Goal: Information Seeking & Learning: Find specific fact

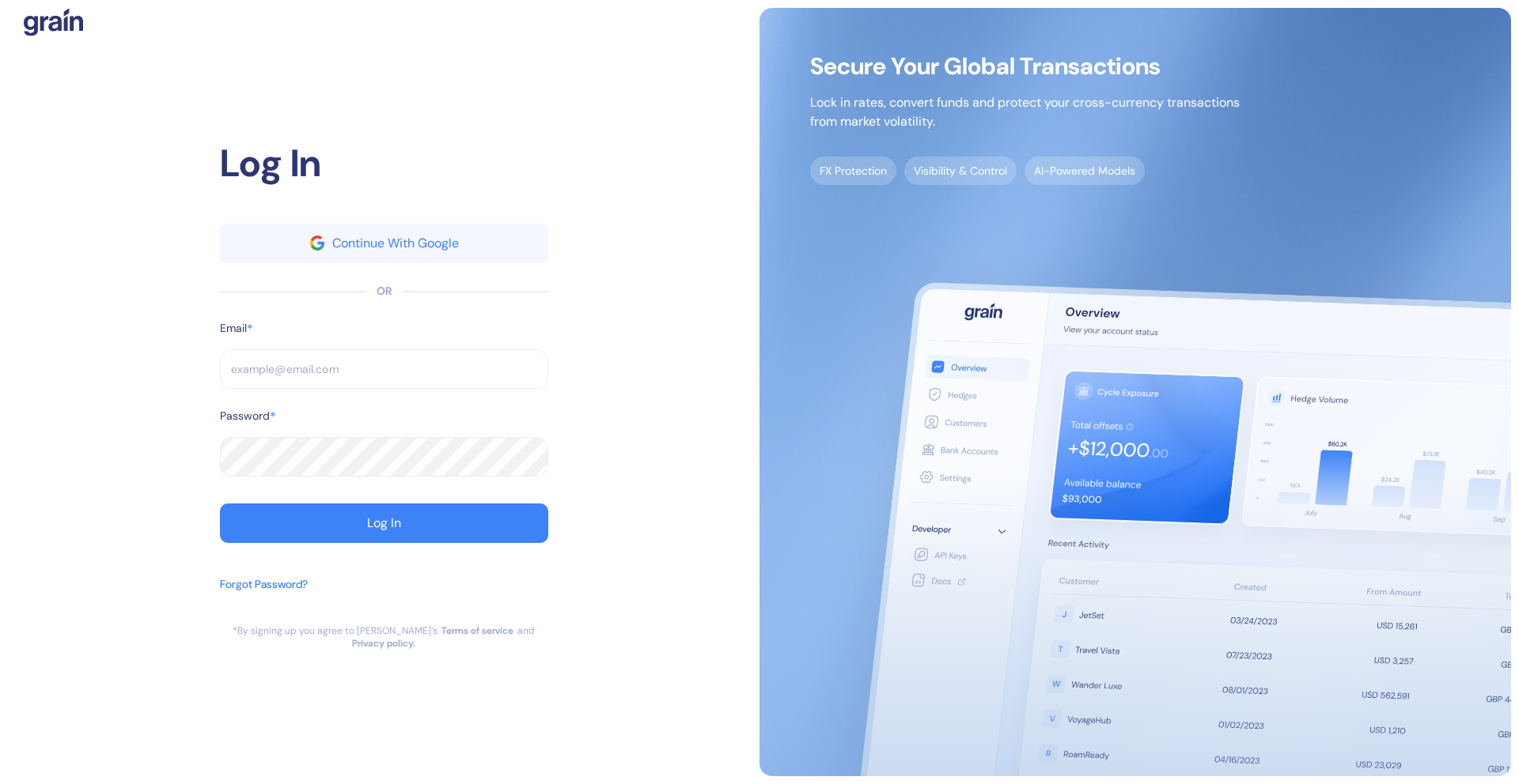
click at [381, 363] on input "text" at bounding box center [384, 369] width 328 height 39
type input "[PERSON_NAME][EMAIL_ADDRESS][DOMAIN_NAME]"
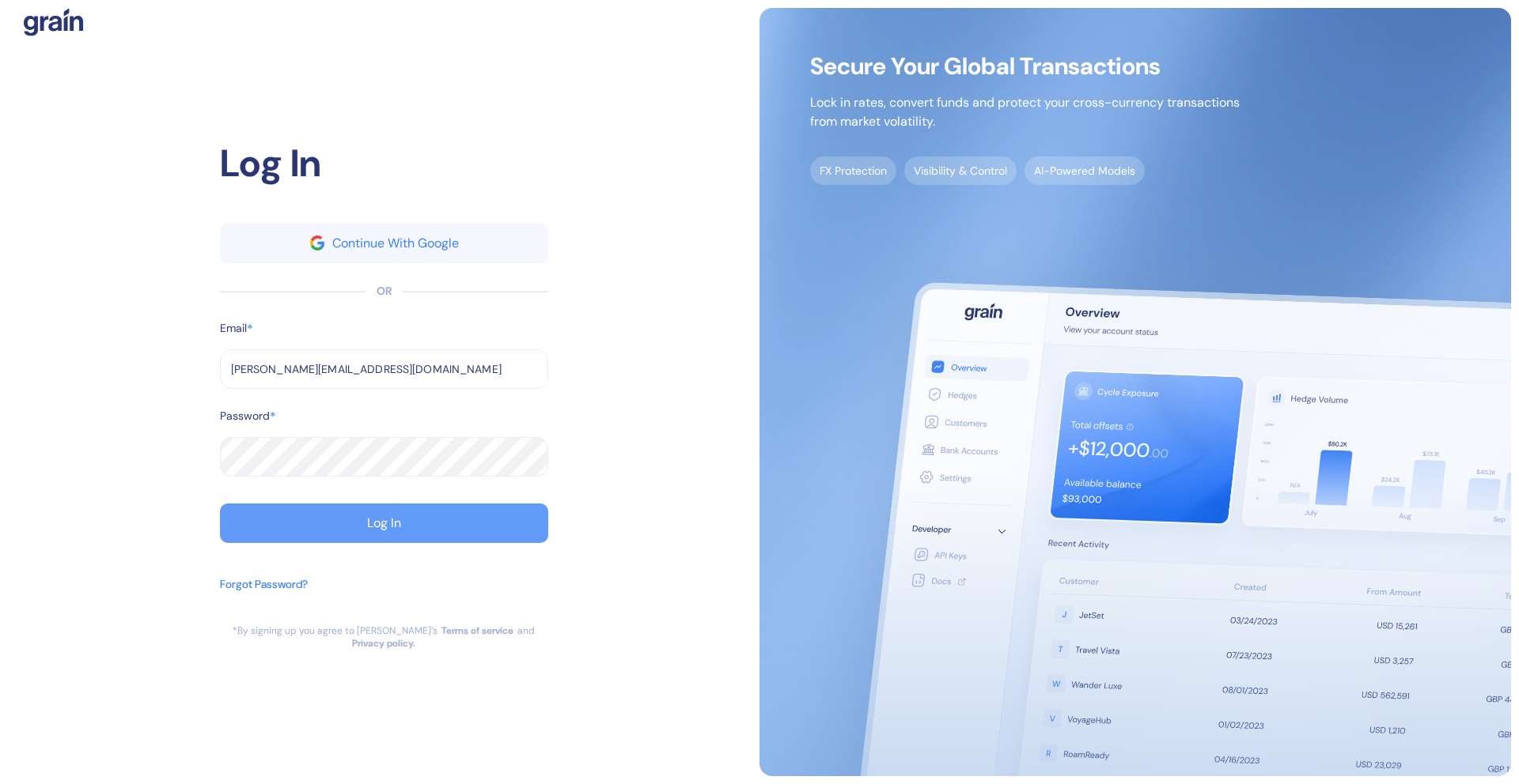
click at [322, 528] on button "Log In" at bounding box center [384, 523] width 328 height 39
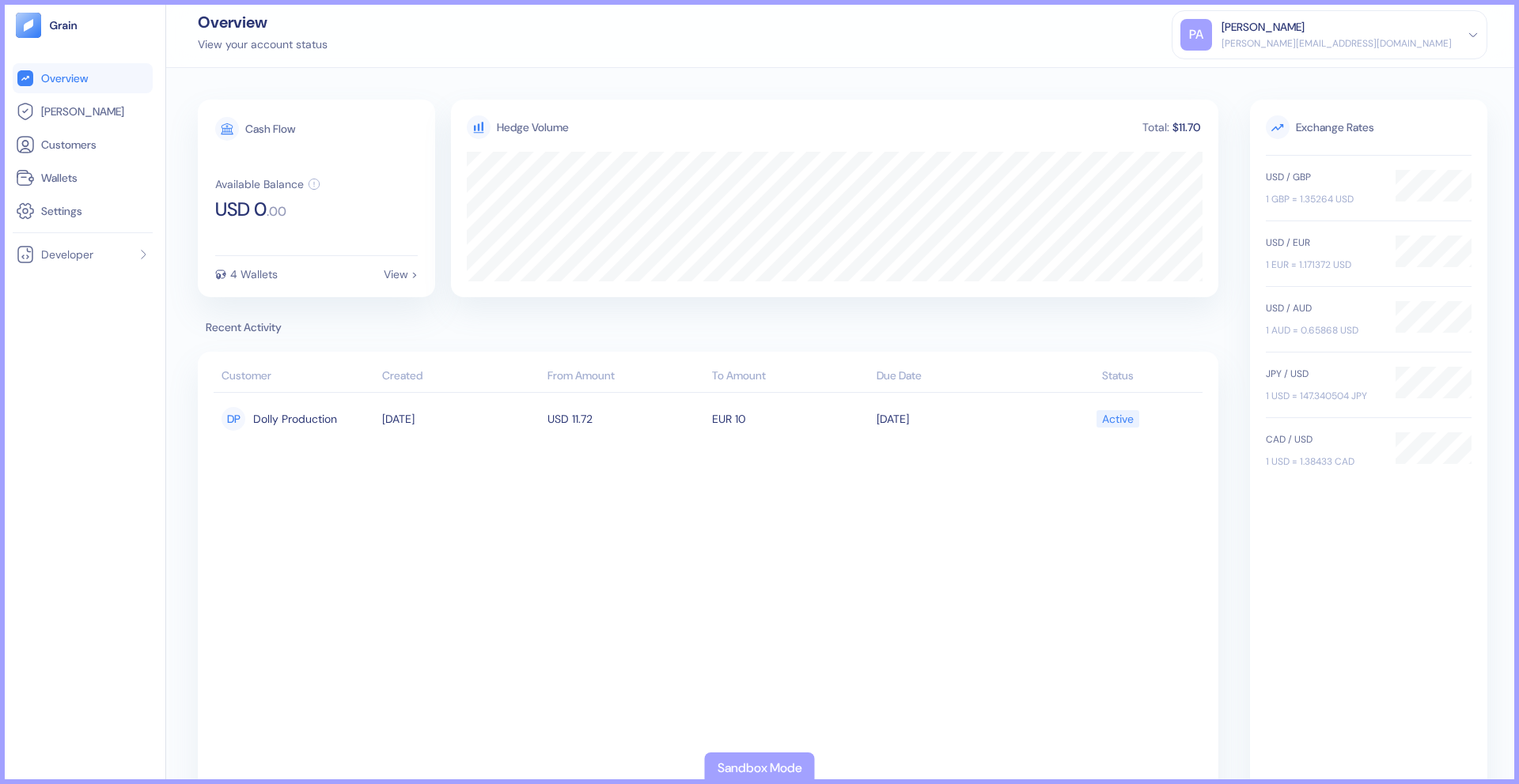
click at [1447, 34] on div "[PERSON_NAME]" at bounding box center [1336, 26] width 231 height 17
click at [396, 477] on tbody "DP Dolly Production [DATE] USD 11.72 EUR 10 [DATE] Active" at bounding box center [708, 593] width 989 height 401
click at [77, 256] on span "Developer" at bounding box center [66, 255] width 52 height 16
click at [68, 284] on span "API Keys" at bounding box center [60, 285] width 42 height 16
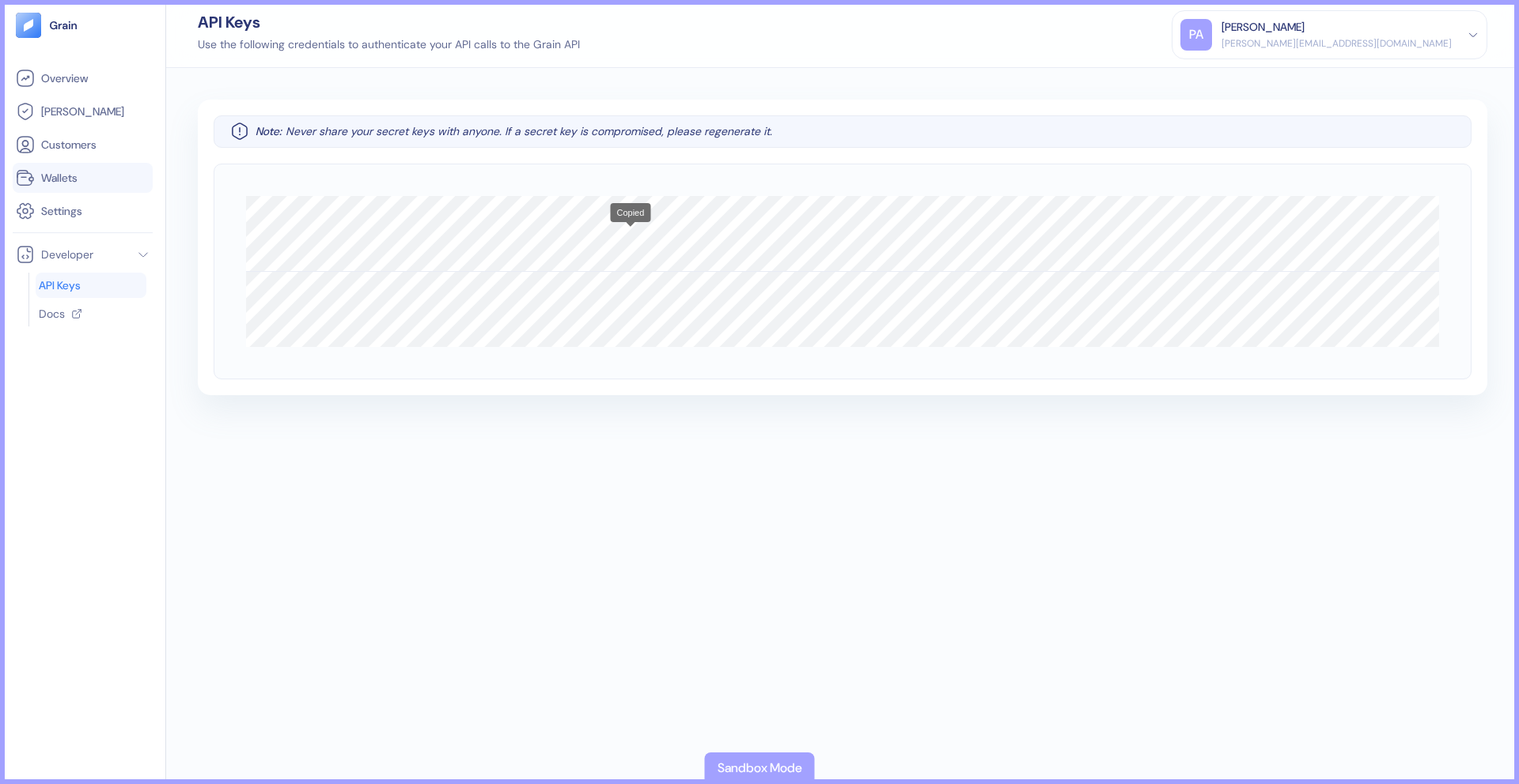
click at [90, 184] on link "Wallets" at bounding box center [82, 177] width 134 height 19
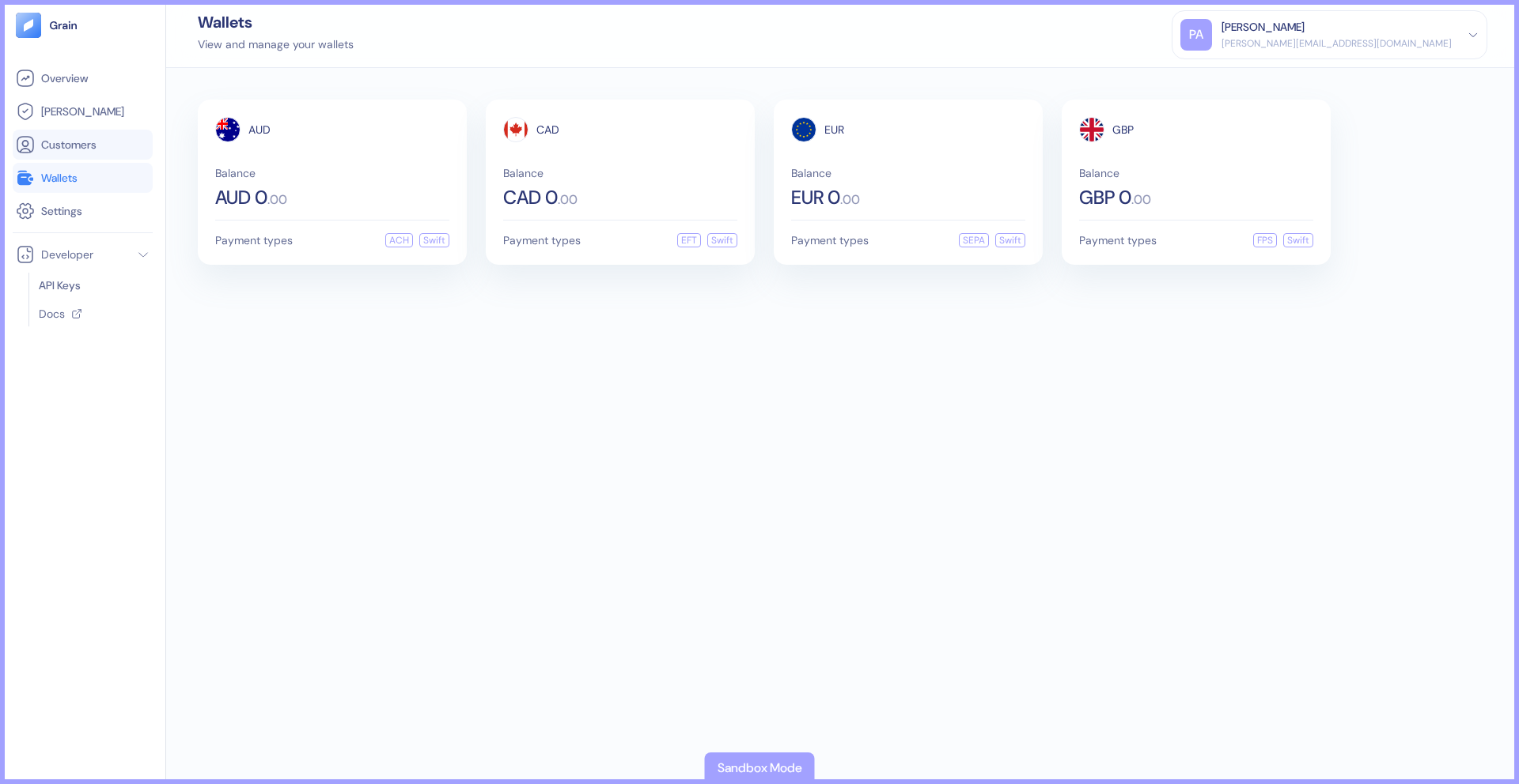
click at [91, 138] on span "Customers" at bounding box center [68, 144] width 56 height 16
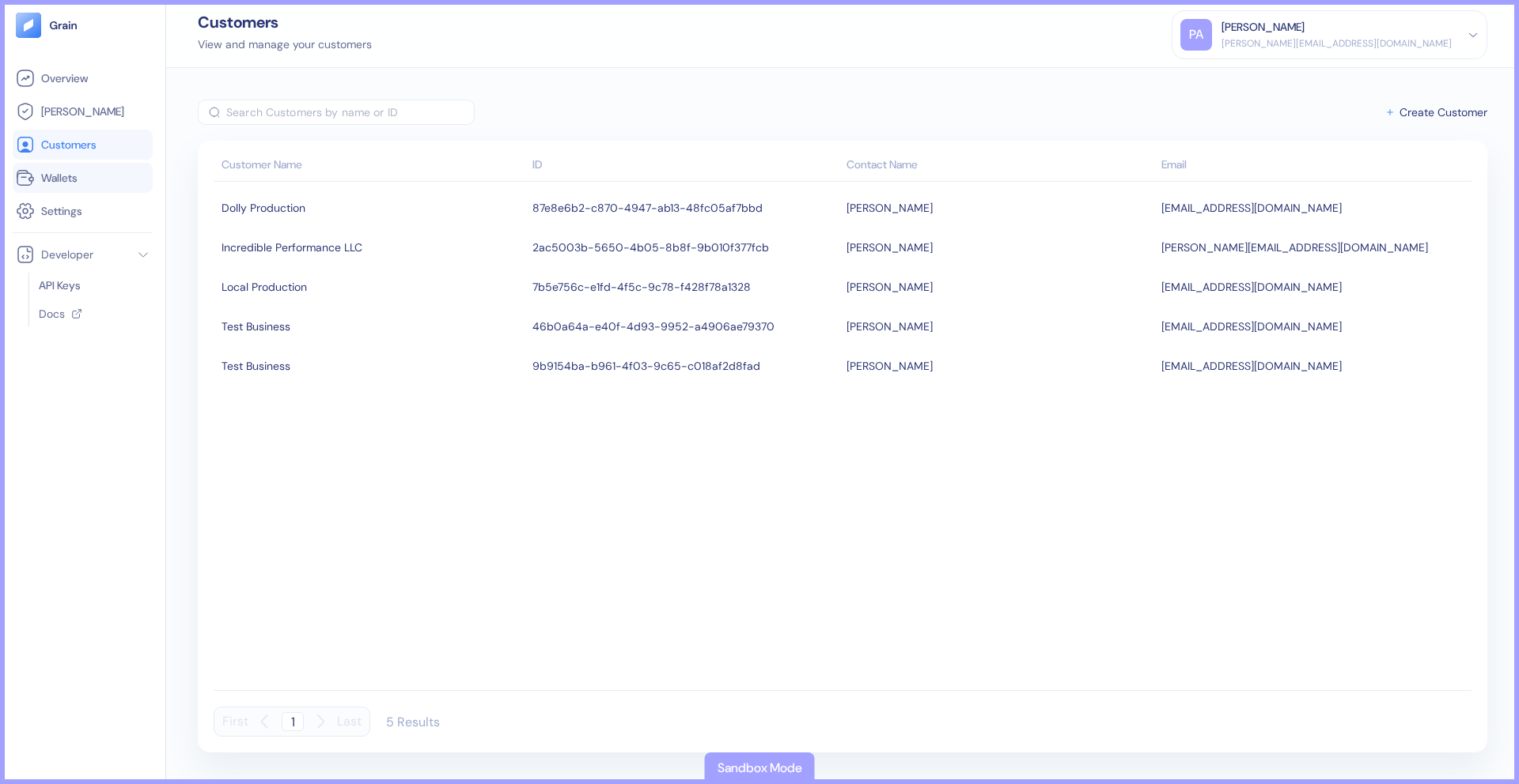
click at [76, 173] on span "Wallets" at bounding box center [59, 178] width 36 height 16
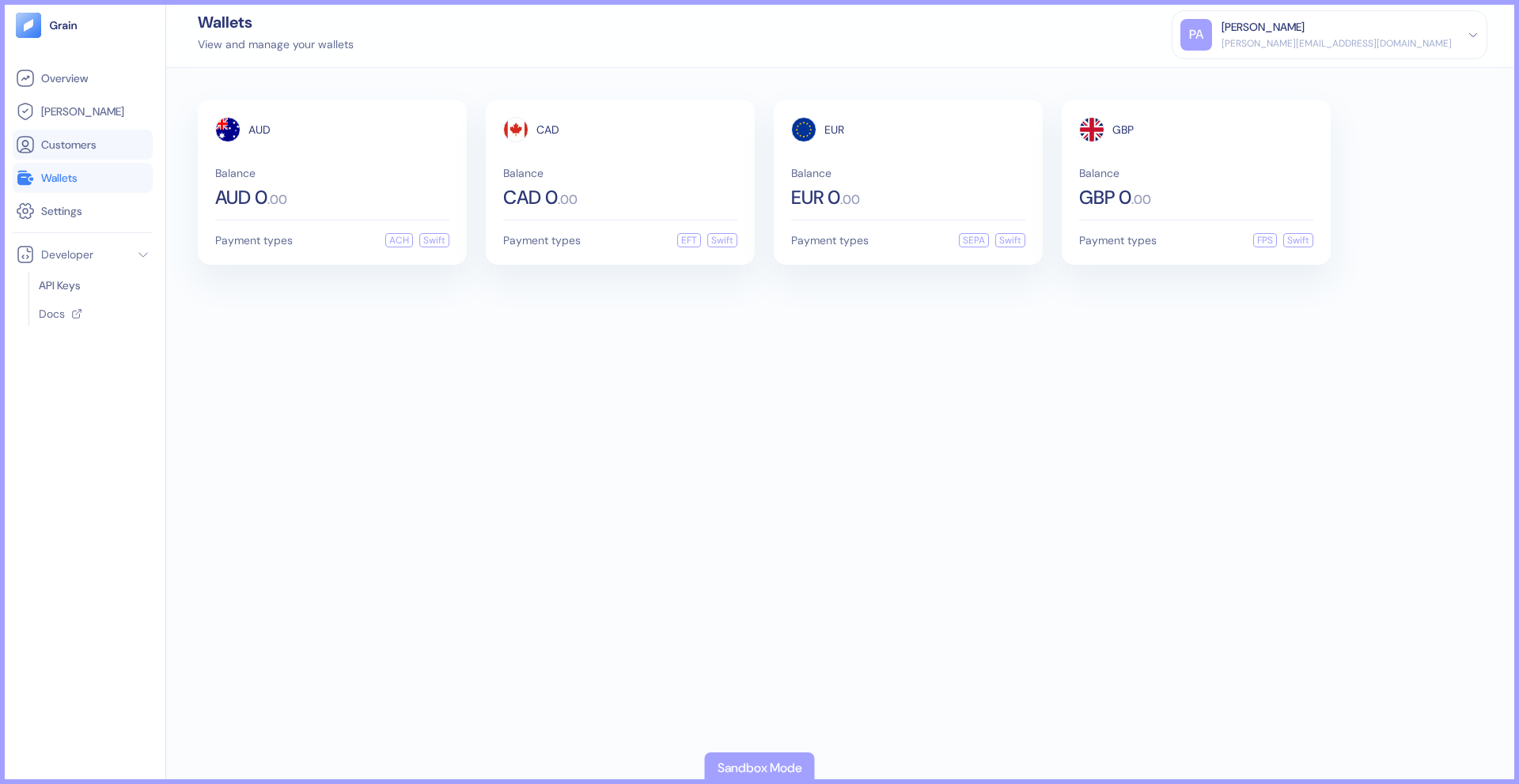
click at [85, 153] on link "Customers" at bounding box center [82, 144] width 134 height 19
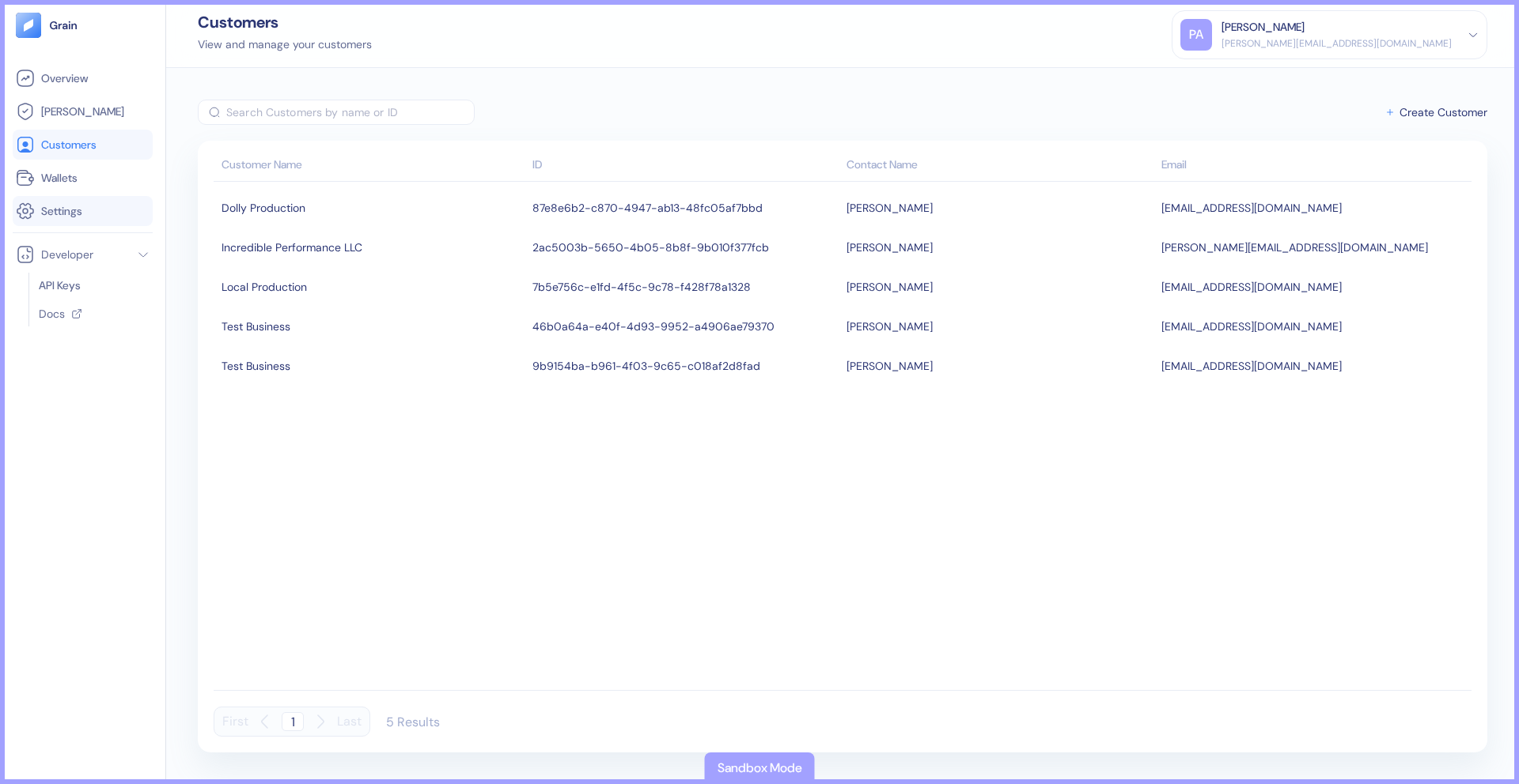
click at [79, 200] on li "Settings" at bounding box center [82, 211] width 140 height 30
click at [81, 181] on link "Wallets" at bounding box center [82, 177] width 134 height 19
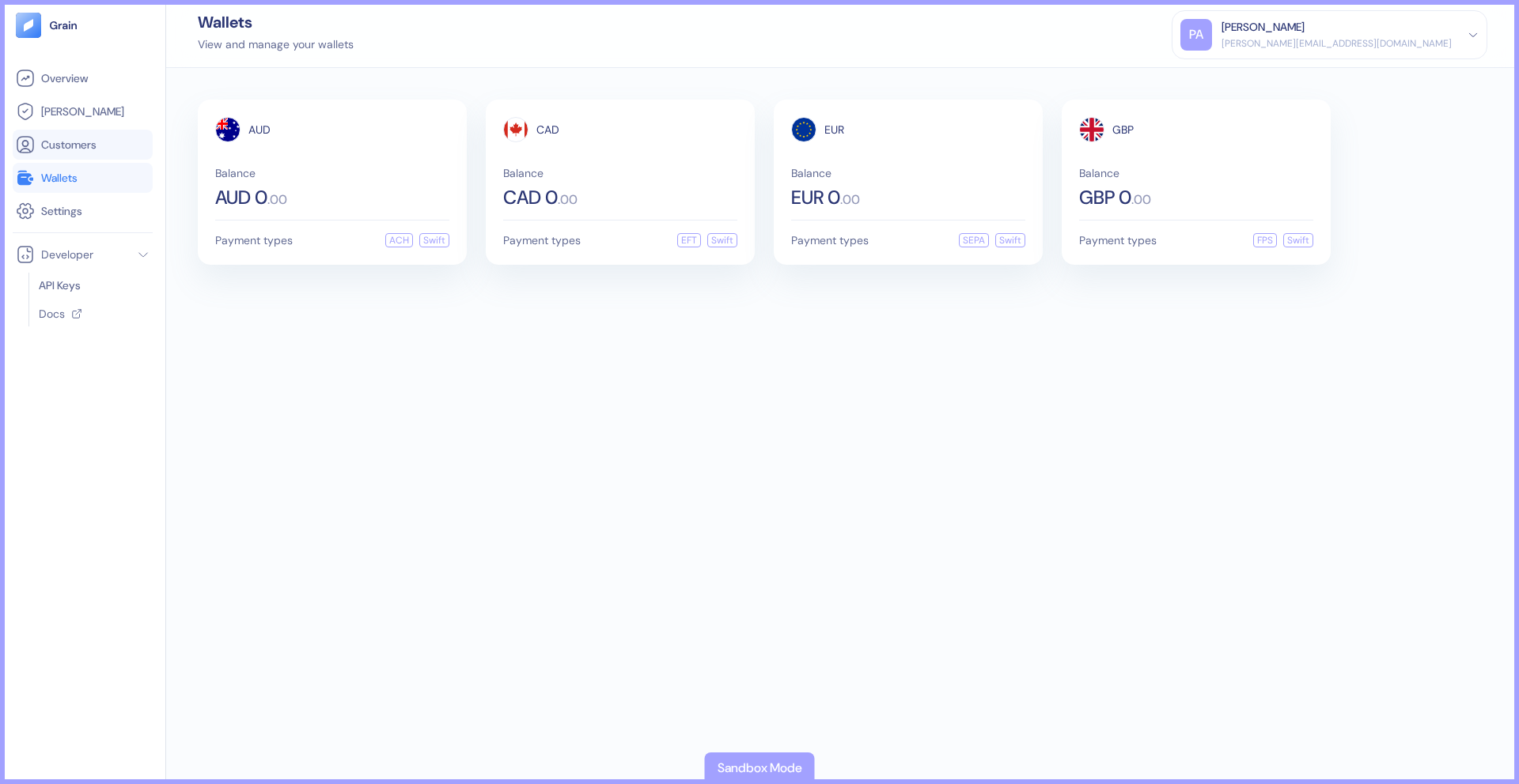
click at [86, 151] on span "Customers" at bounding box center [68, 144] width 56 height 16
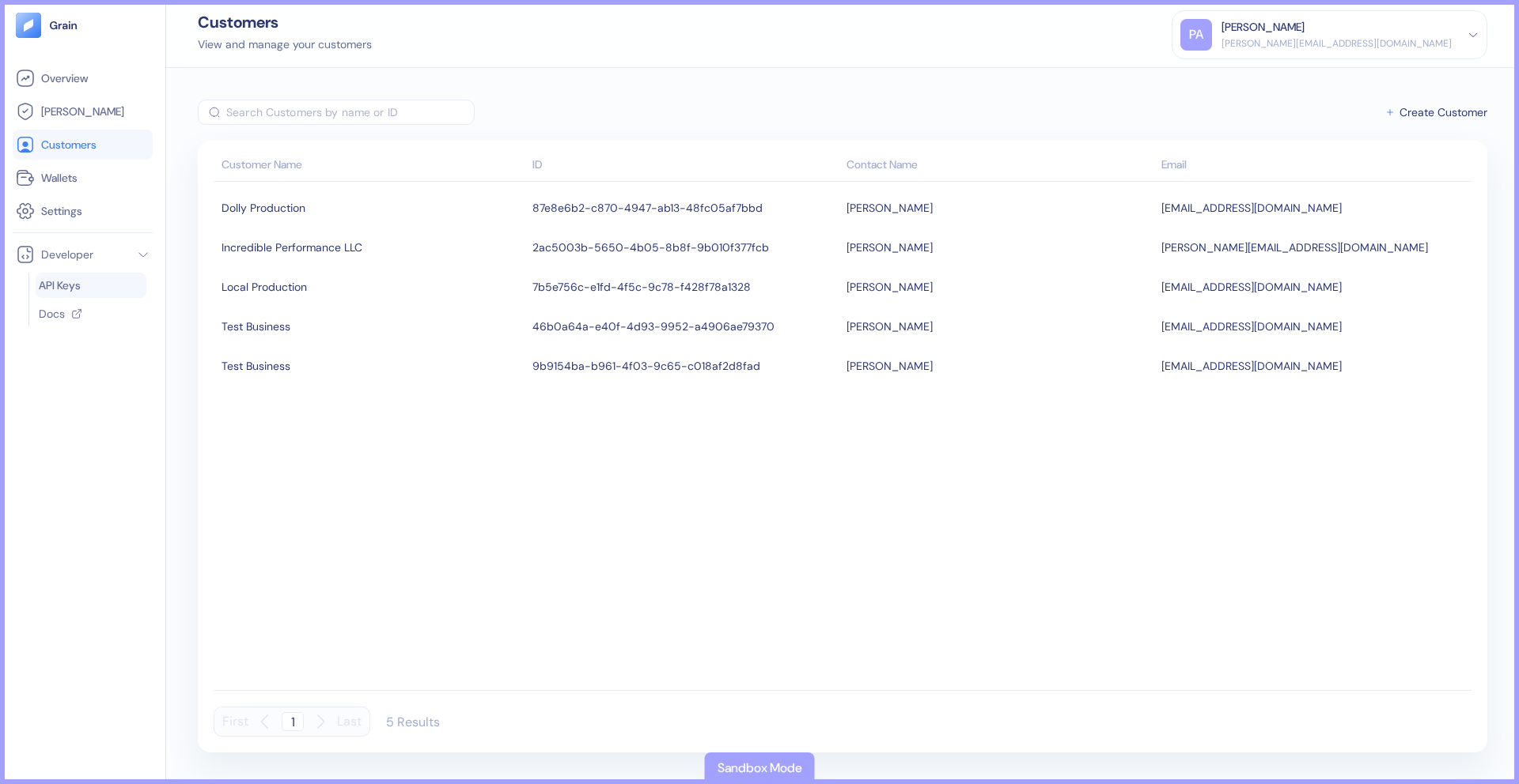
click at [70, 288] on span "API Keys" at bounding box center [60, 285] width 42 height 16
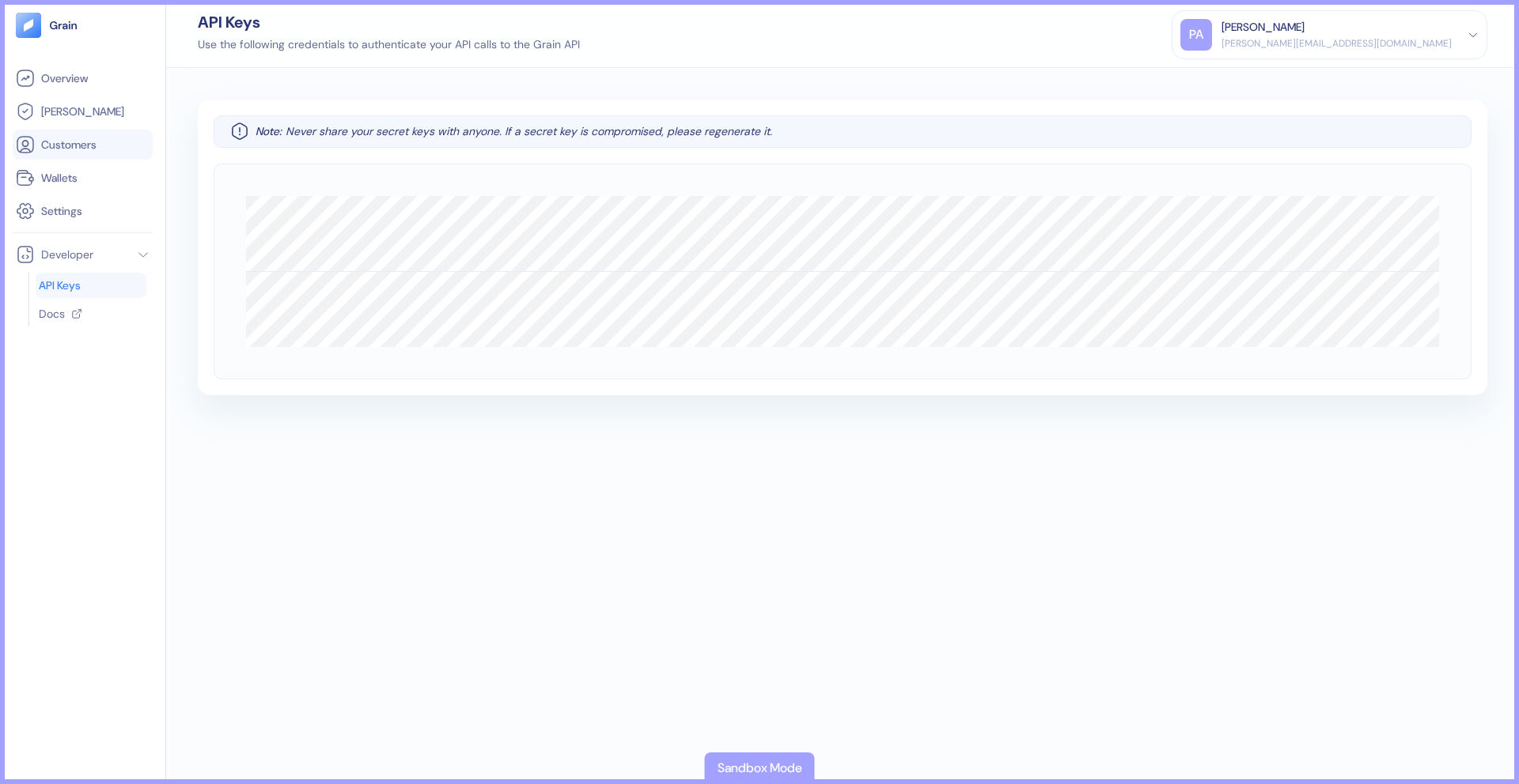
click at [98, 152] on link "Customers" at bounding box center [82, 144] width 134 height 19
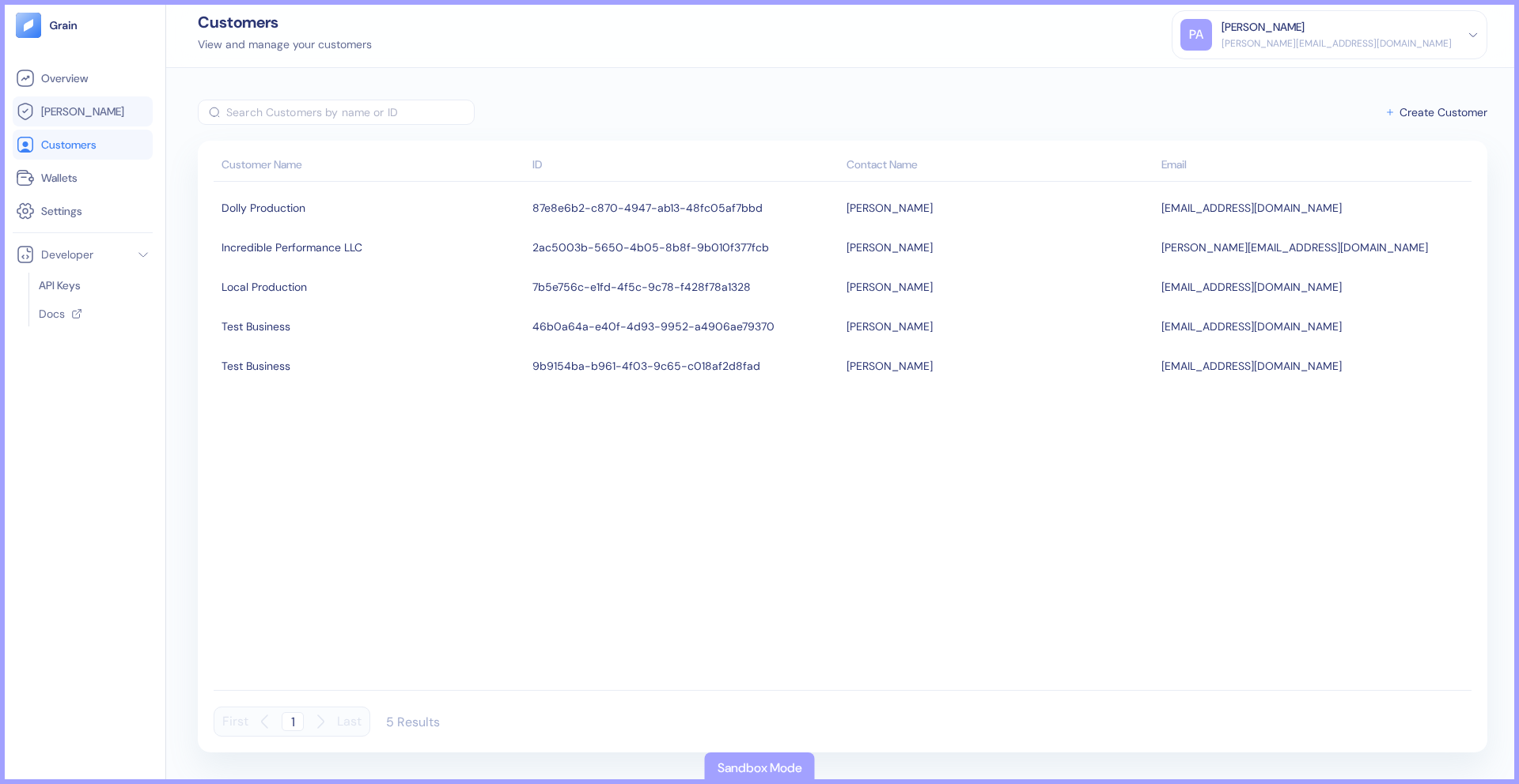
click at [62, 103] on span "[PERSON_NAME]" at bounding box center [82, 111] width 83 height 16
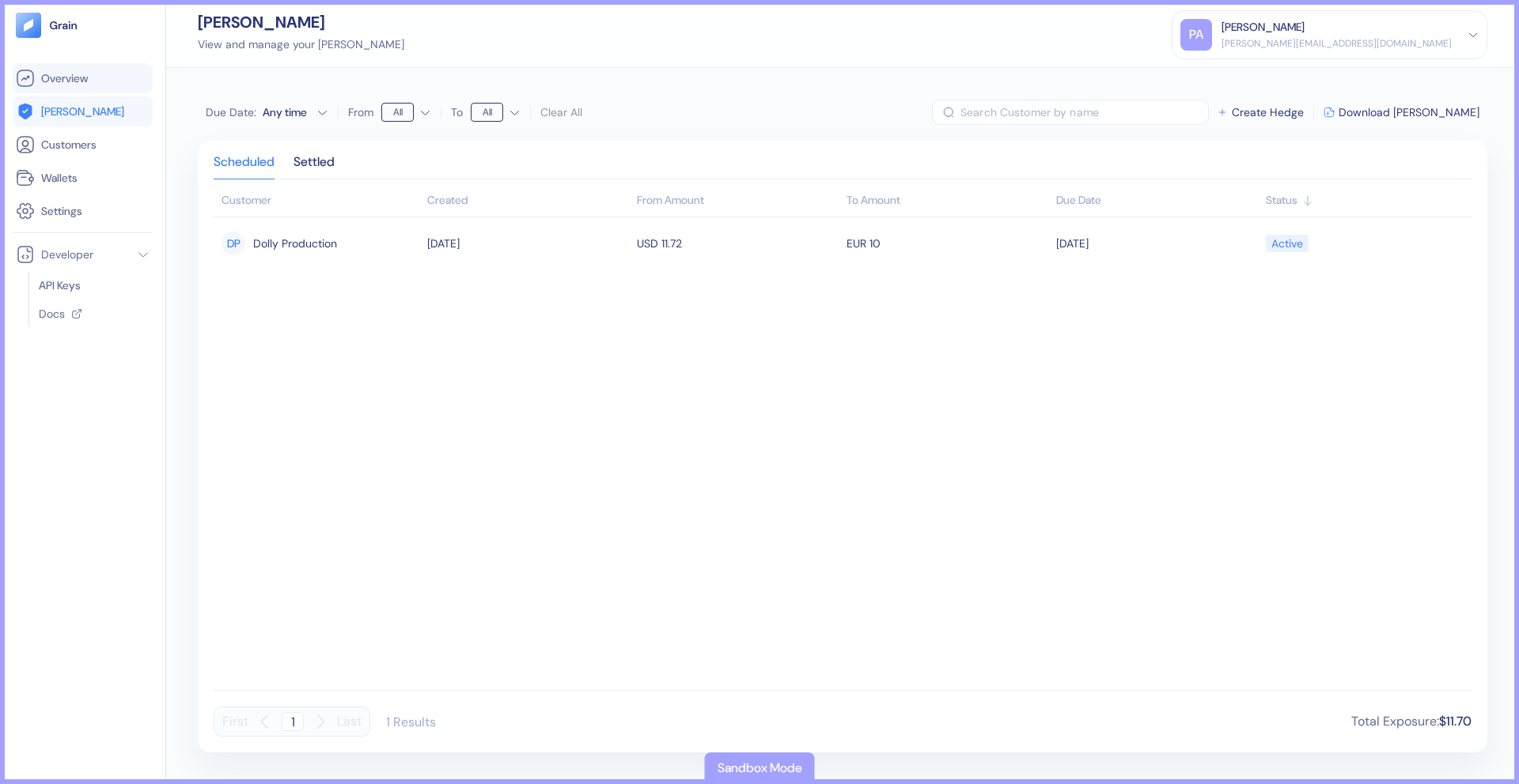
click at [72, 84] on span "Overview" at bounding box center [64, 78] width 47 height 16
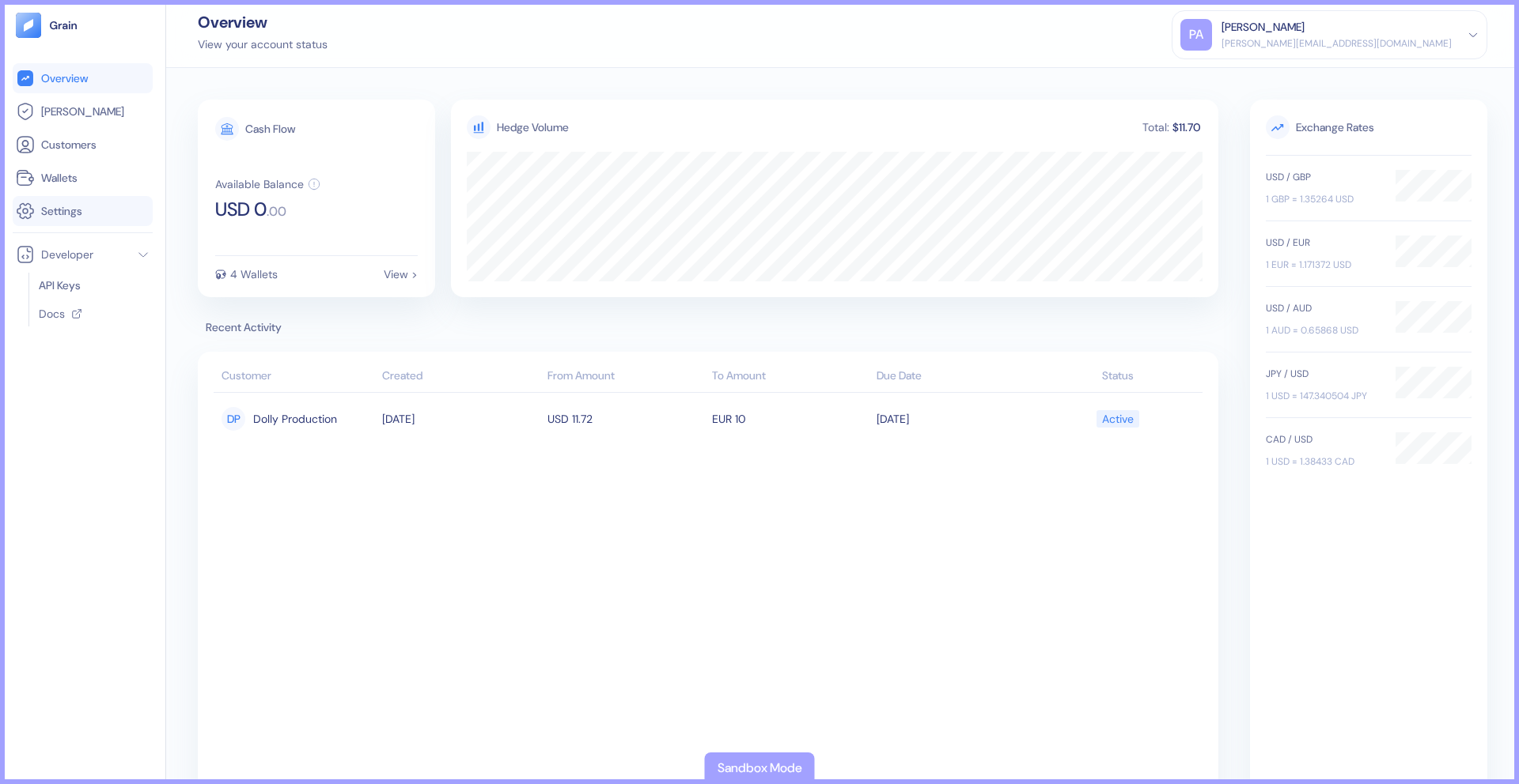
click at [66, 207] on span "Settings" at bounding box center [62, 211] width 41 height 16
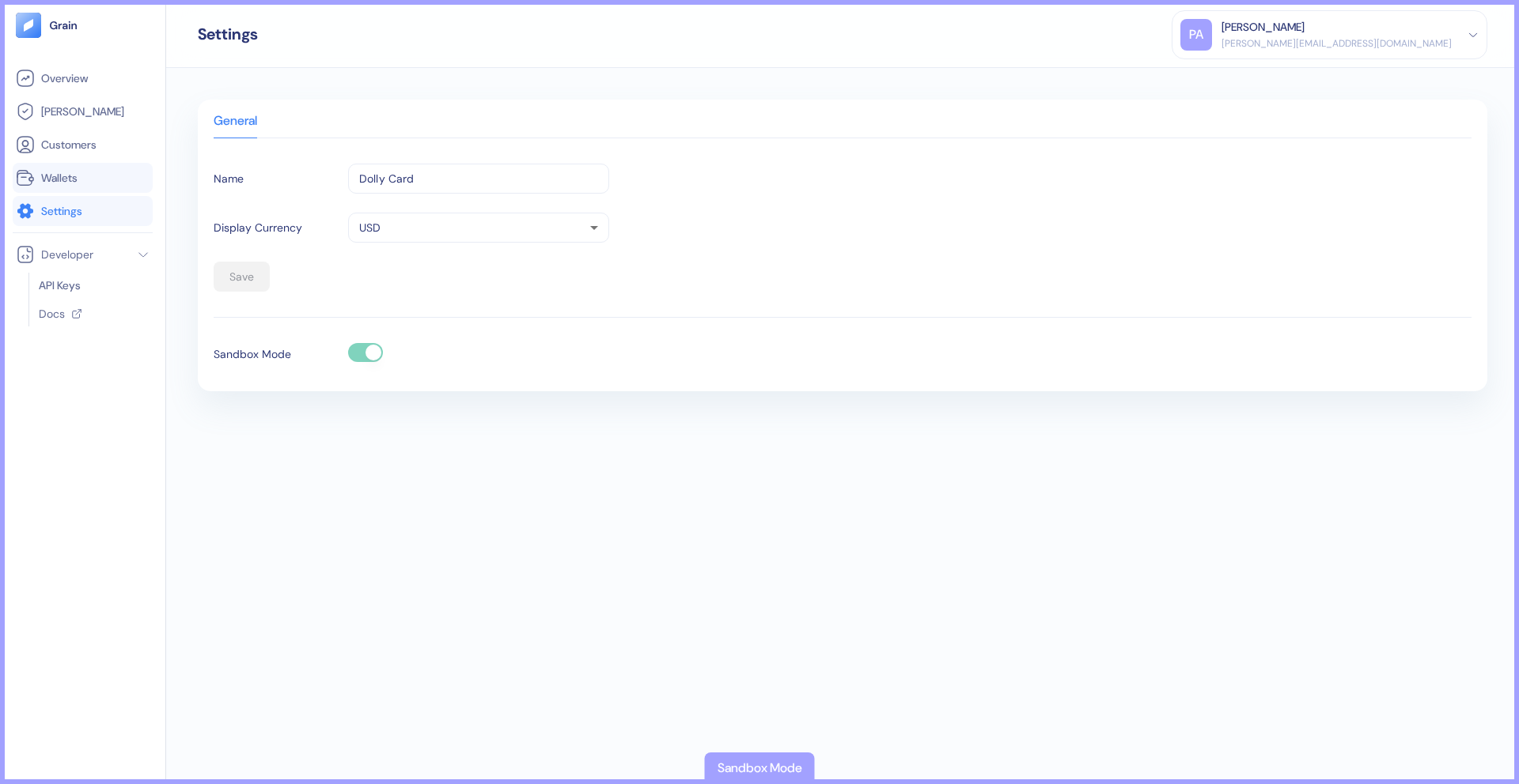
click at [72, 187] on li "Wallets" at bounding box center [82, 178] width 140 height 30
click at [105, 168] on link "Wallets" at bounding box center [82, 177] width 134 height 19
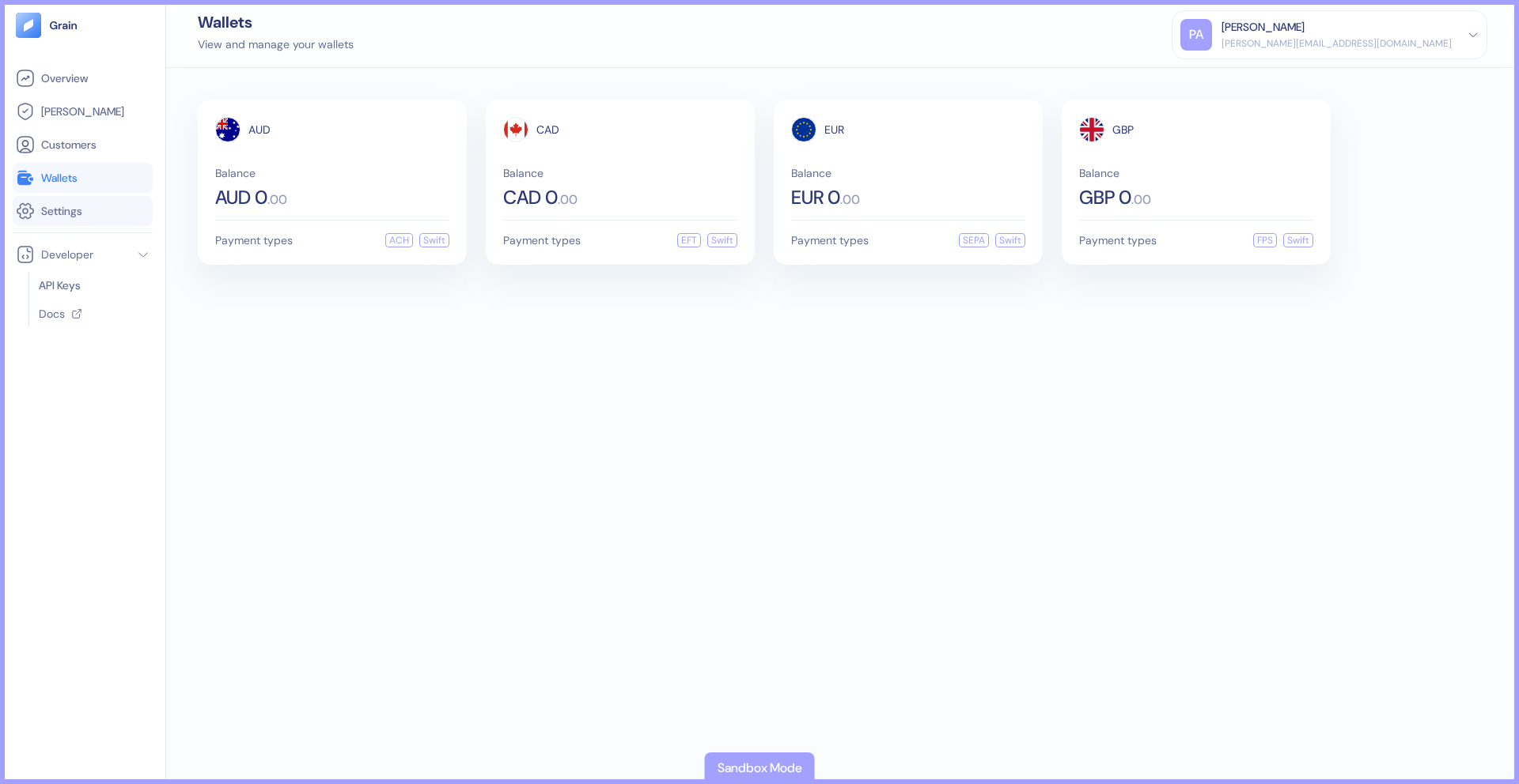
click at [102, 197] on li "Settings" at bounding box center [82, 211] width 140 height 30
click at [100, 207] on link "Settings" at bounding box center [82, 211] width 134 height 19
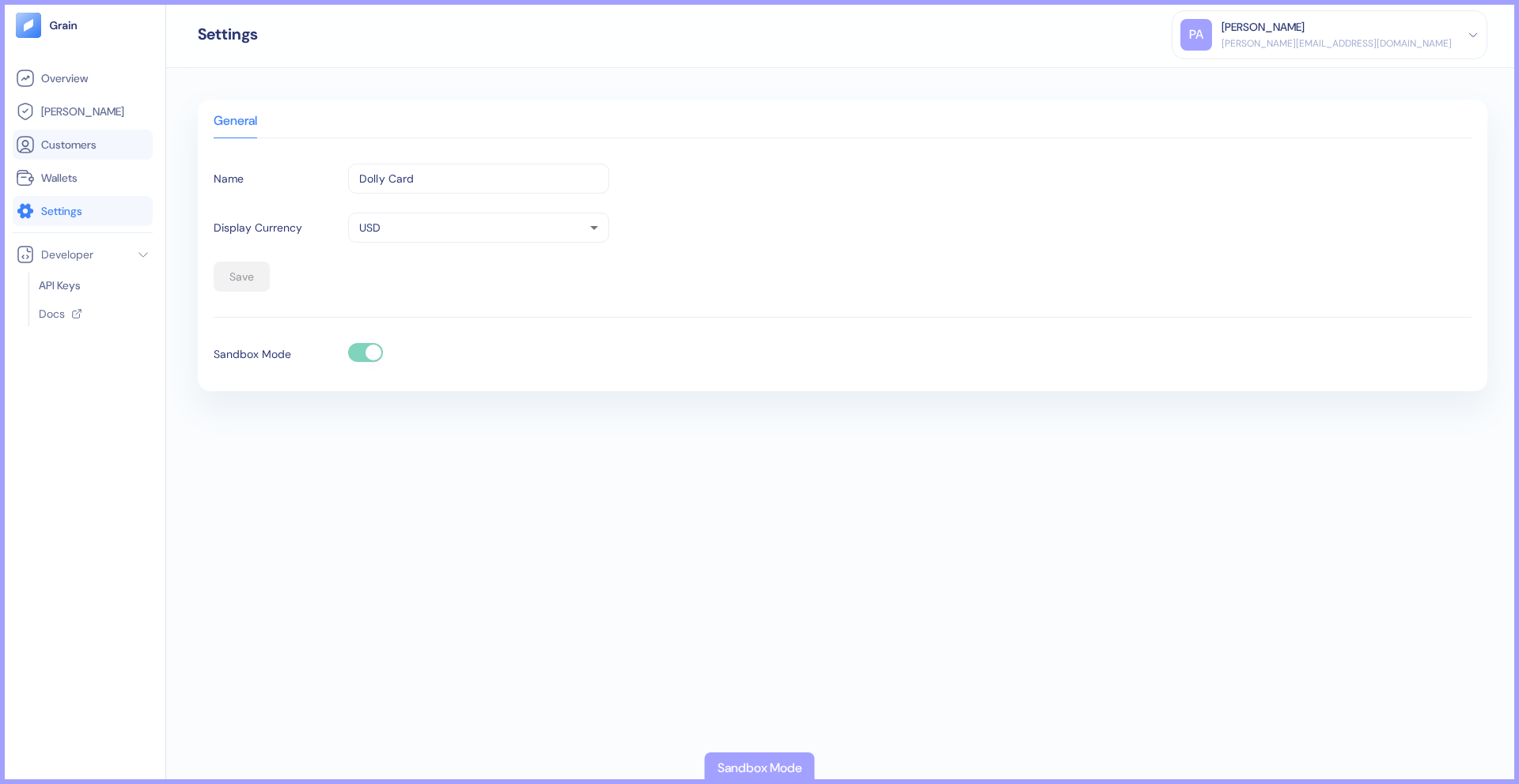
click at [86, 146] on span "Customers" at bounding box center [68, 144] width 56 height 16
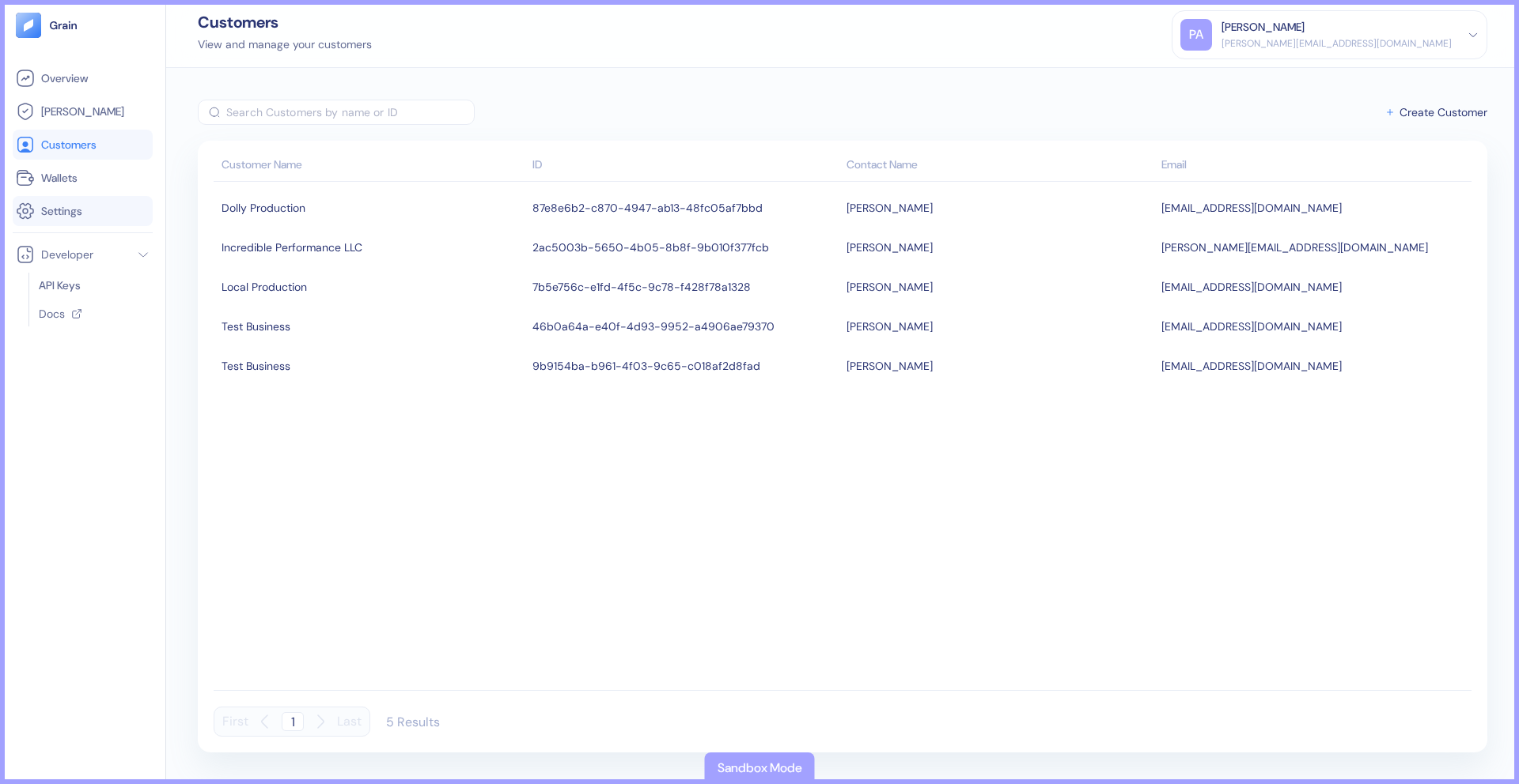
click at [86, 225] on li "Settings" at bounding box center [82, 211] width 140 height 30
click at [86, 219] on link "Settings" at bounding box center [82, 211] width 134 height 19
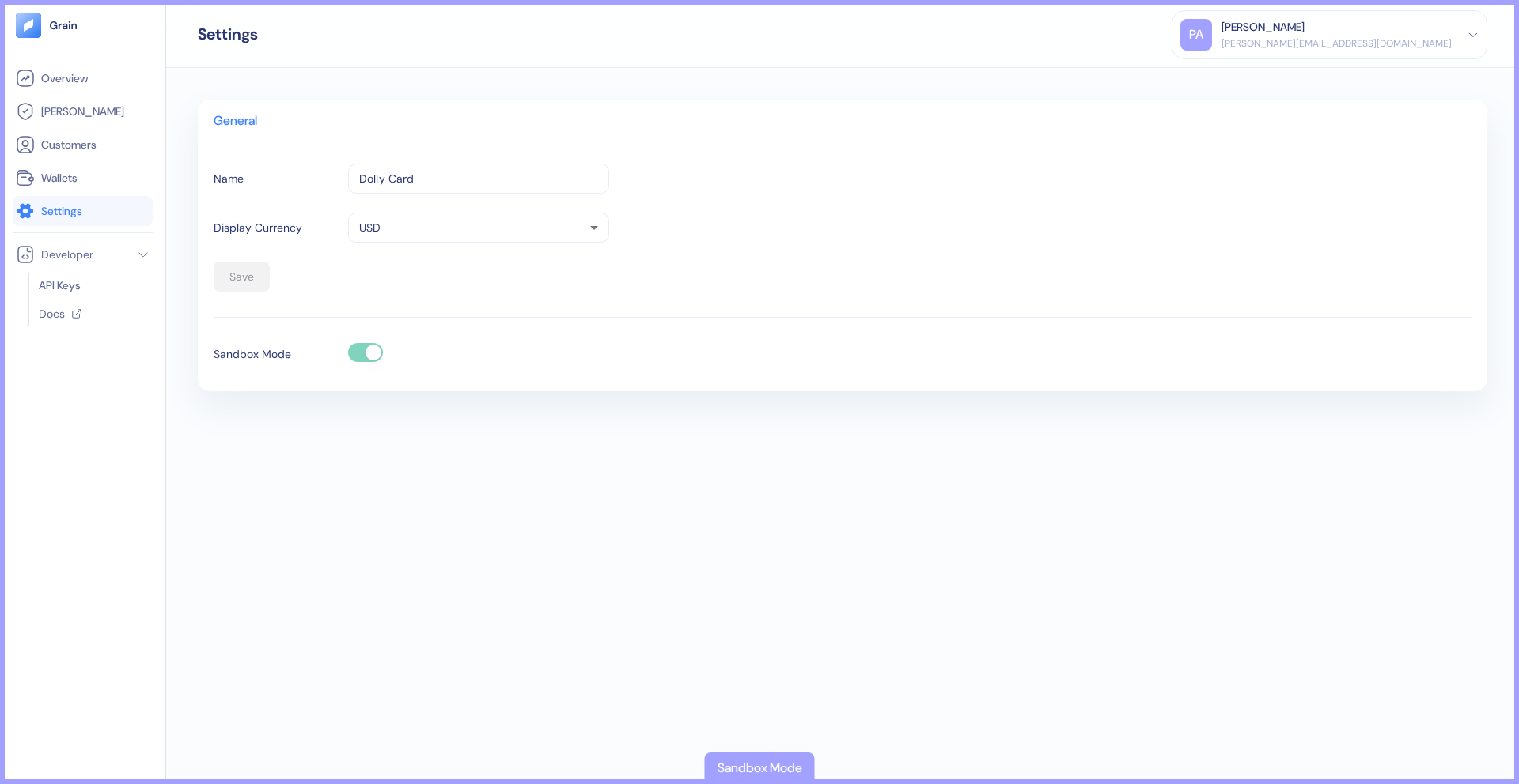
click at [1461, 36] on div "PA Parker Andrews [EMAIL_ADDRESS][DOMAIN_NAME]" at bounding box center [1329, 34] width 298 height 31
click at [1467, 31] on icon at bounding box center [1472, 34] width 11 height 11
click at [56, 30] on img at bounding box center [63, 24] width 29 height 11
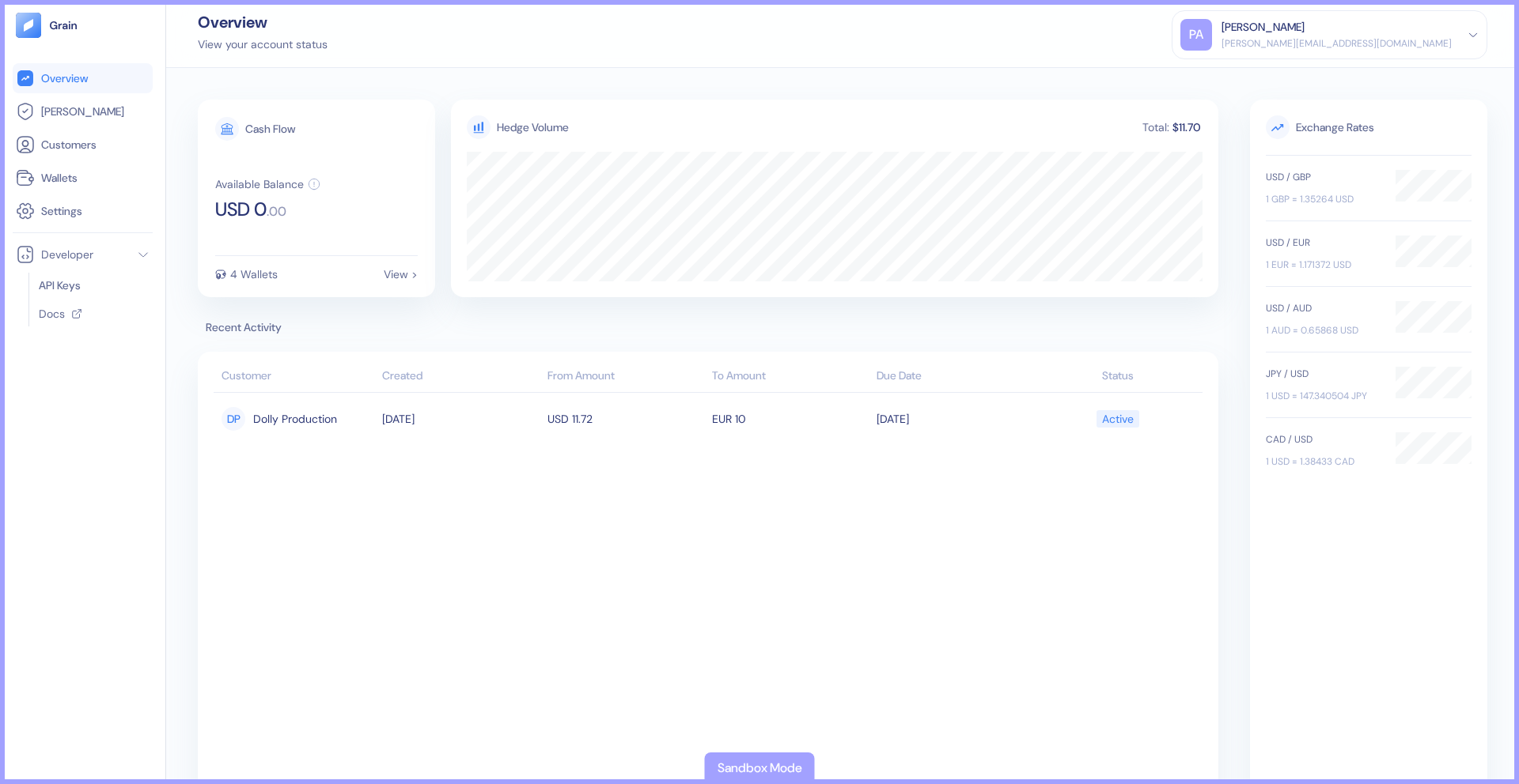
click at [762, 766] on div "Sandbox Mode" at bounding box center [760, 767] width 85 height 19
click at [61, 214] on span "Settings" at bounding box center [62, 211] width 41 height 16
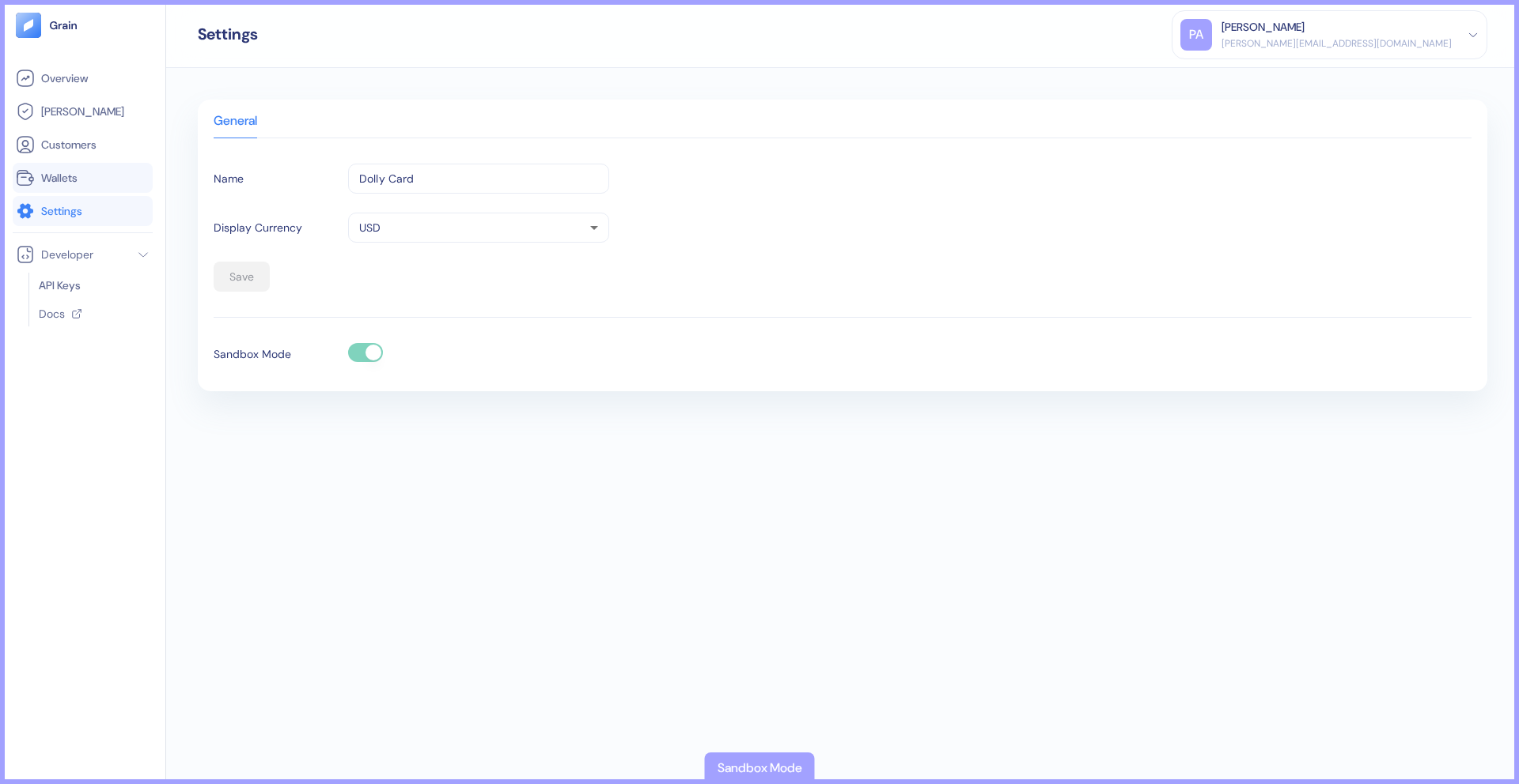
click at [68, 178] on span "Wallets" at bounding box center [59, 178] width 36 height 16
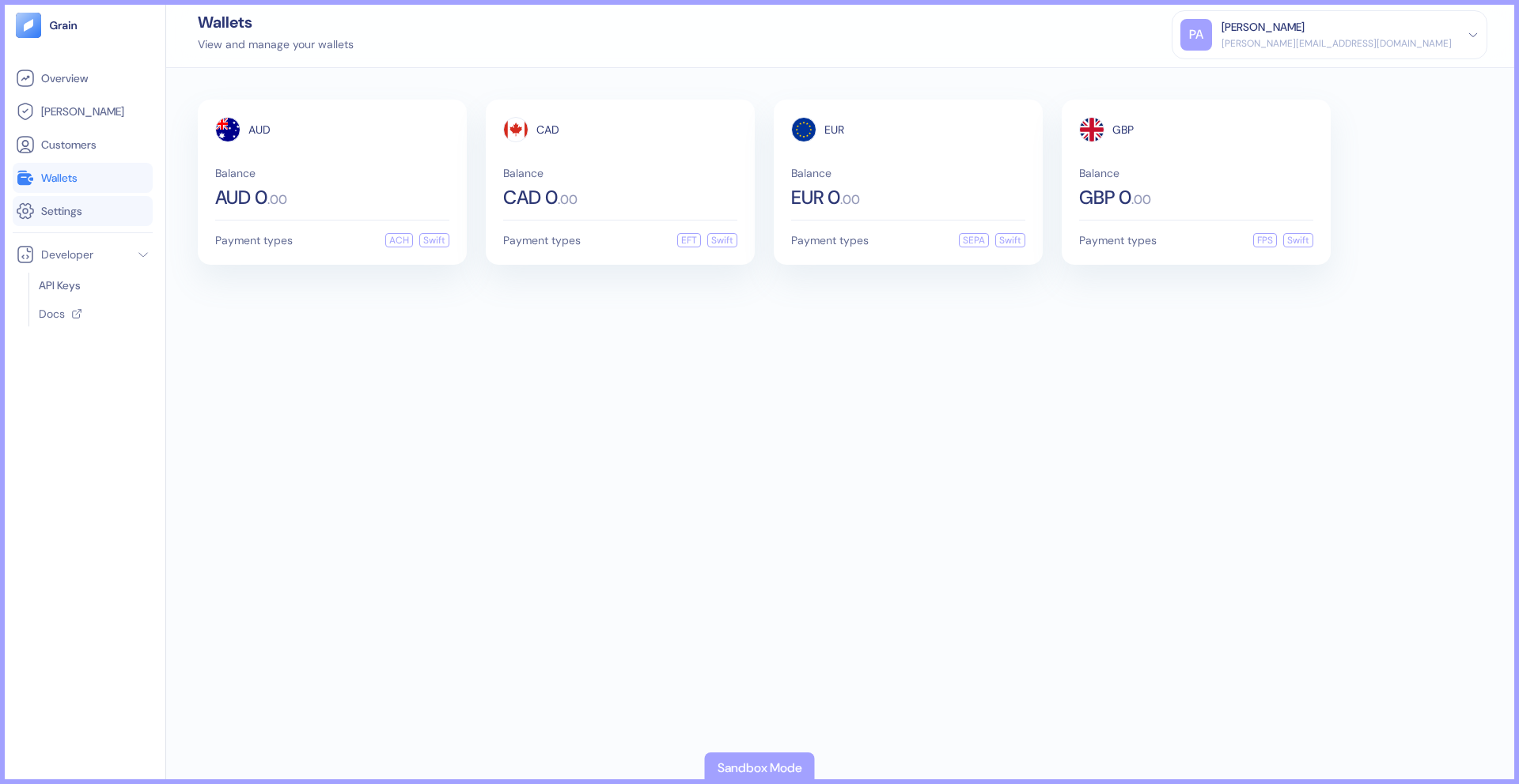
click at [77, 209] on span "Settings" at bounding box center [62, 211] width 41 height 16
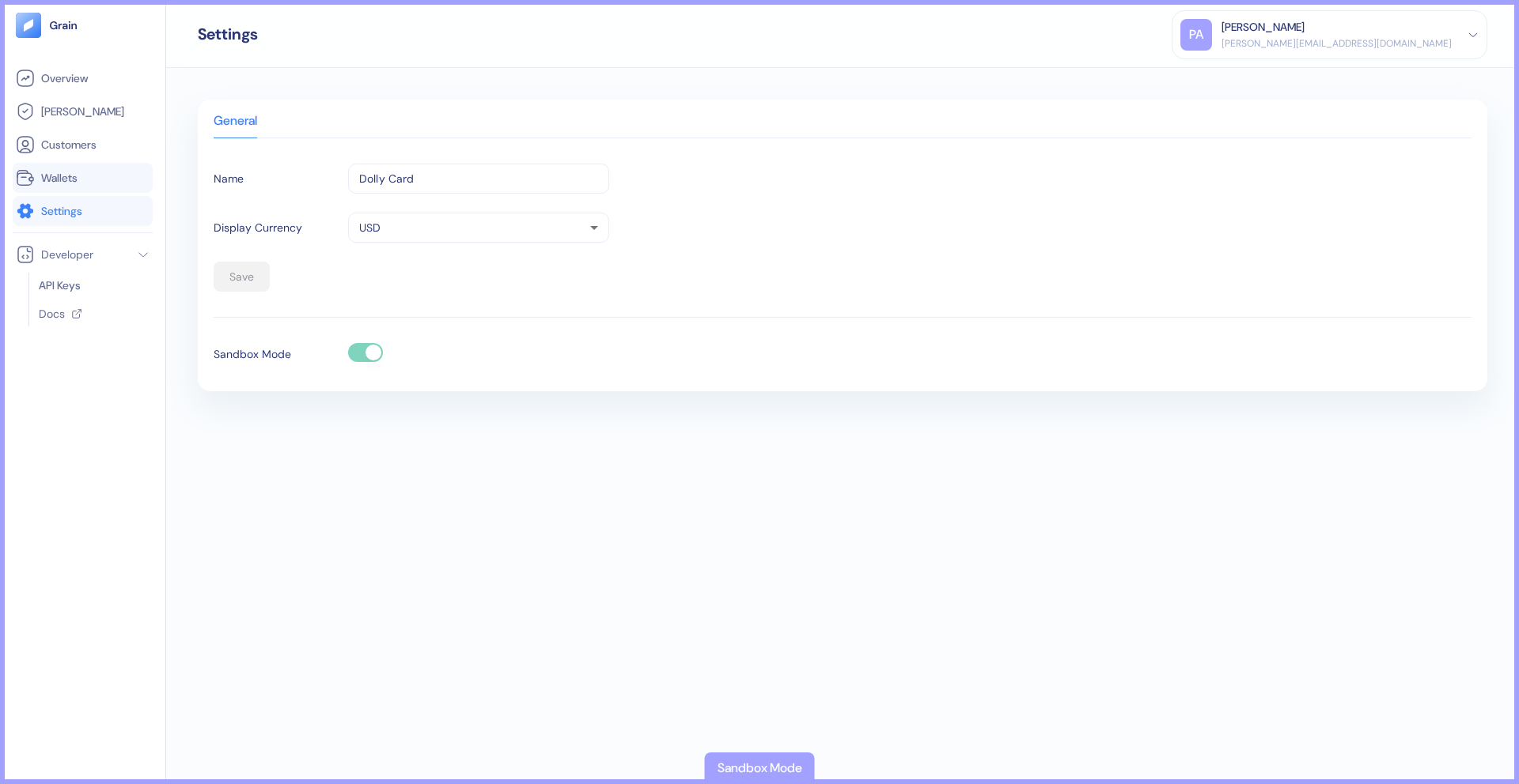
click at [75, 174] on span "Wallets" at bounding box center [59, 178] width 36 height 16
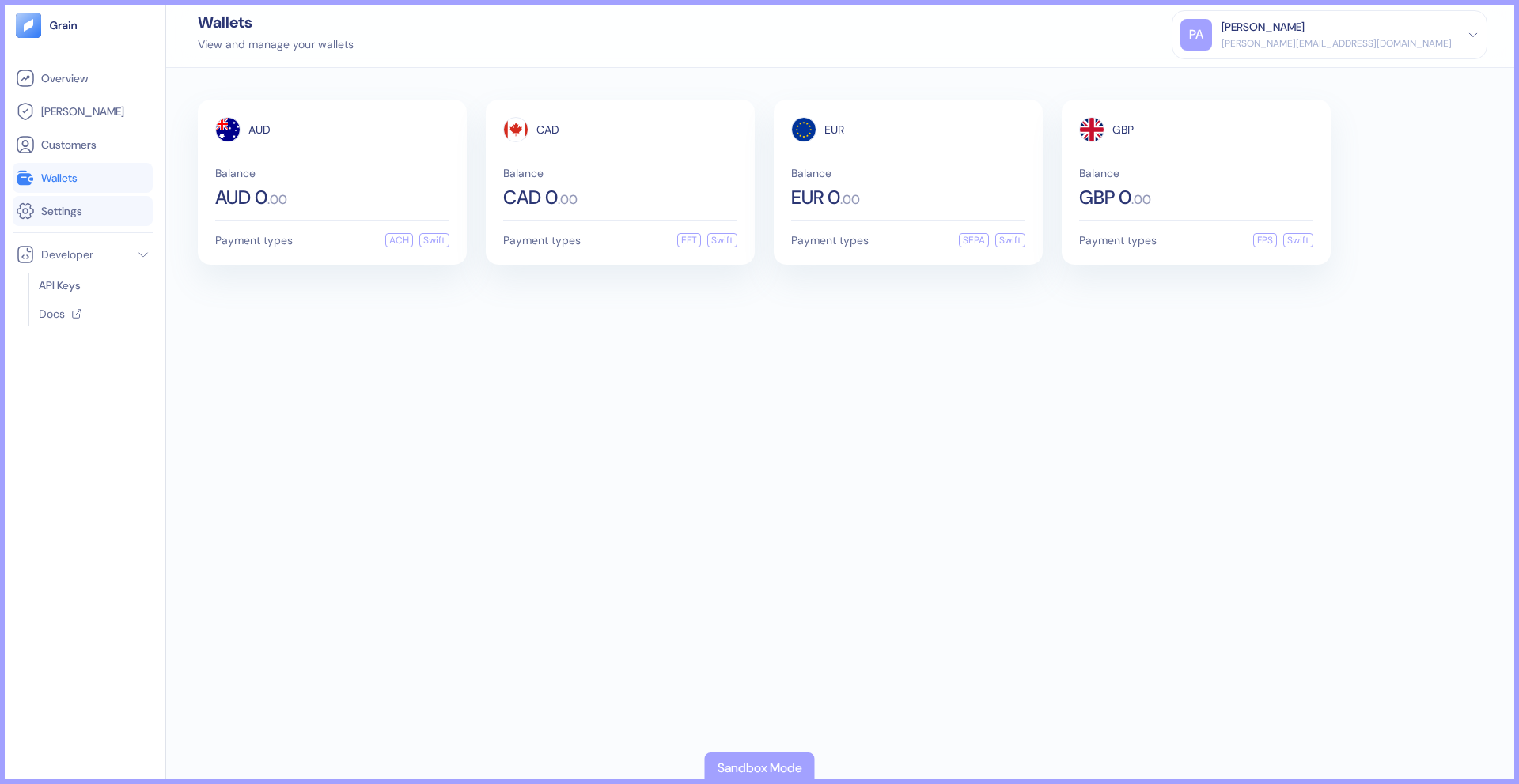
click at [75, 217] on span "Settings" at bounding box center [62, 211] width 41 height 16
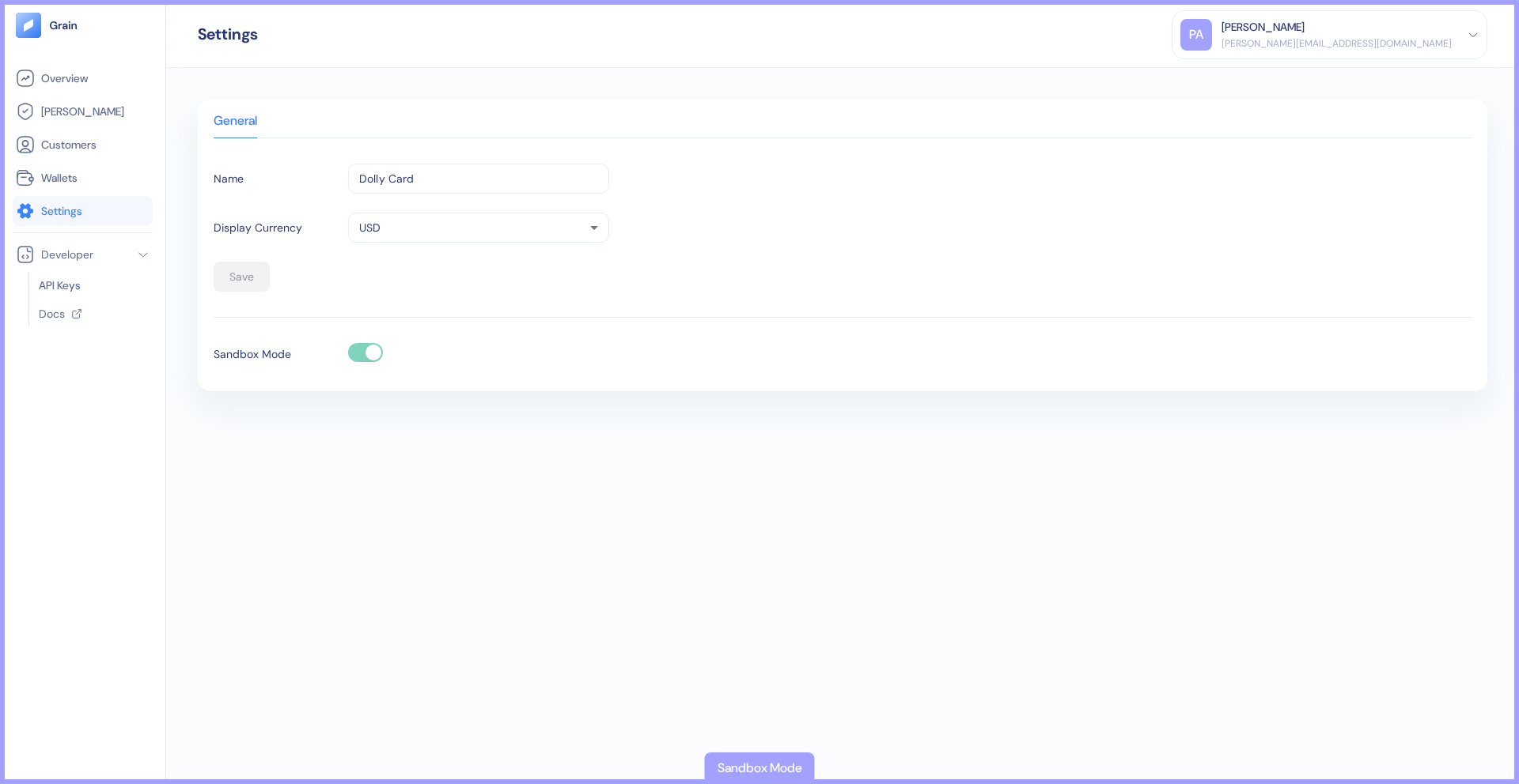
click at [82, 162] on ul "Overview [PERSON_NAME] Customers Wallets Settings" at bounding box center [82, 144] width 140 height 163
click at [82, 155] on li "Customers" at bounding box center [82, 144] width 140 height 30
click at [81, 143] on span "Customers" at bounding box center [68, 144] width 56 height 16
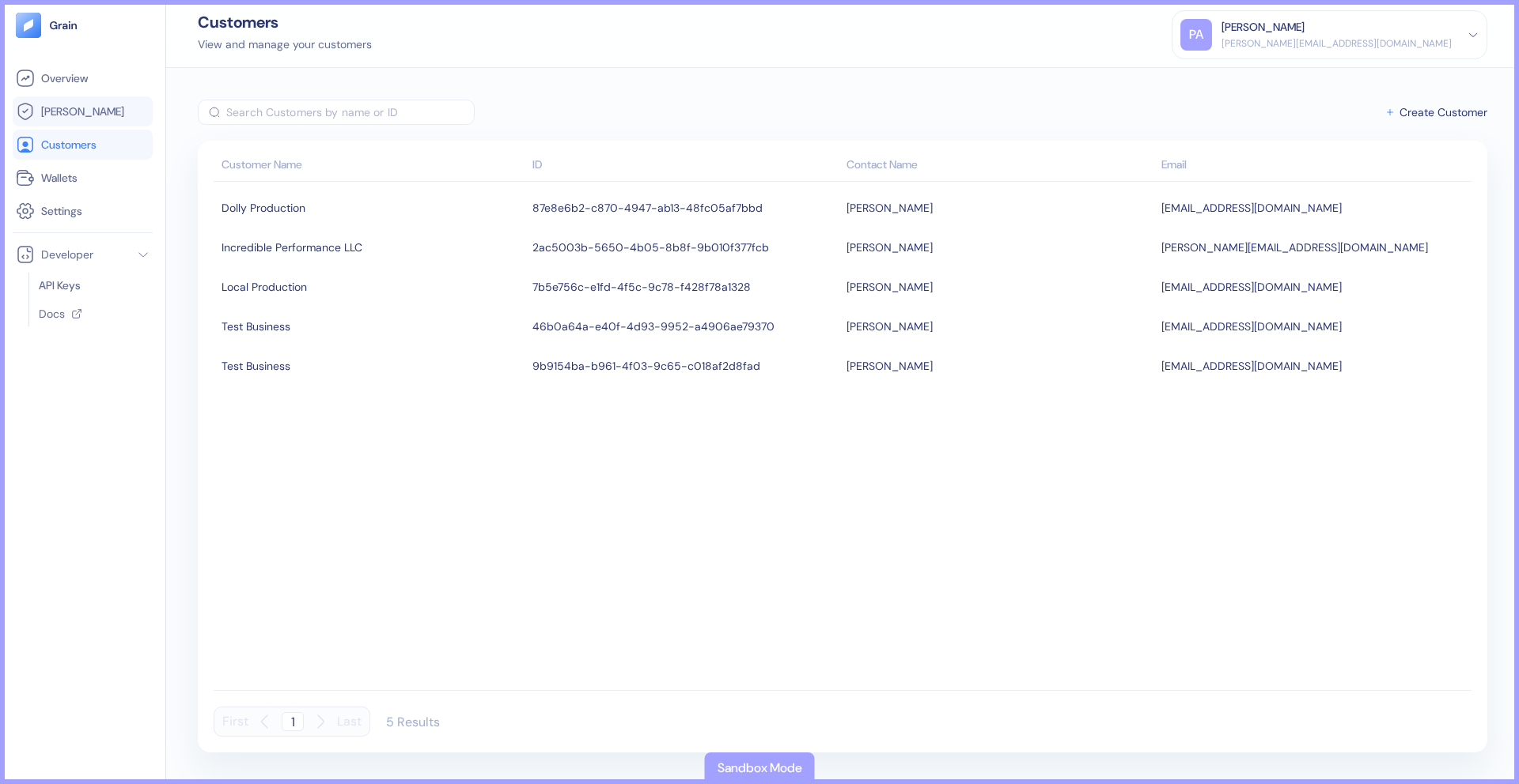
click at [88, 112] on link "[PERSON_NAME]" at bounding box center [82, 110] width 134 height 19
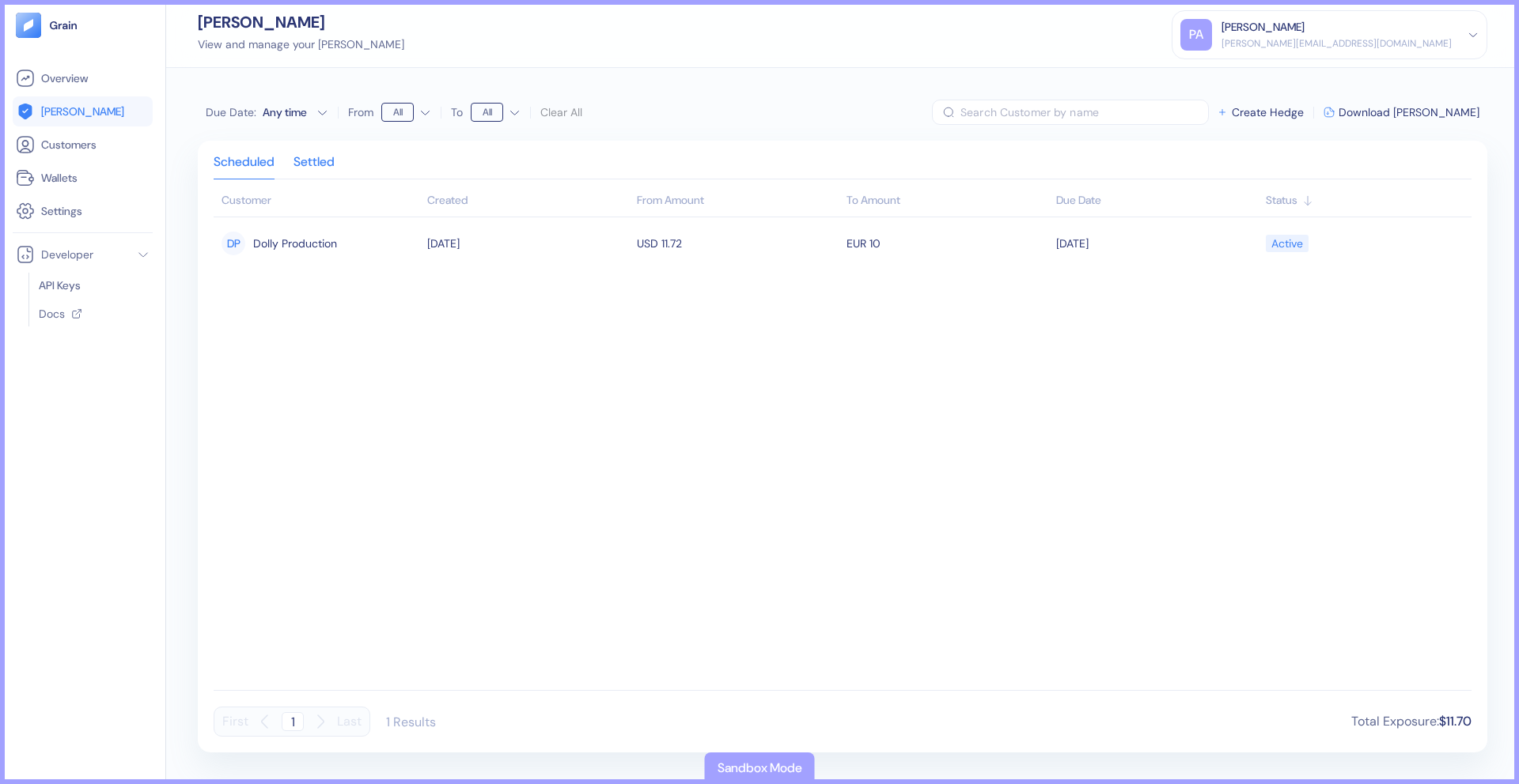
click at [331, 170] on div "Settled" at bounding box center [314, 167] width 41 height 22
click at [232, 167] on div "Scheduled" at bounding box center [244, 167] width 61 height 22
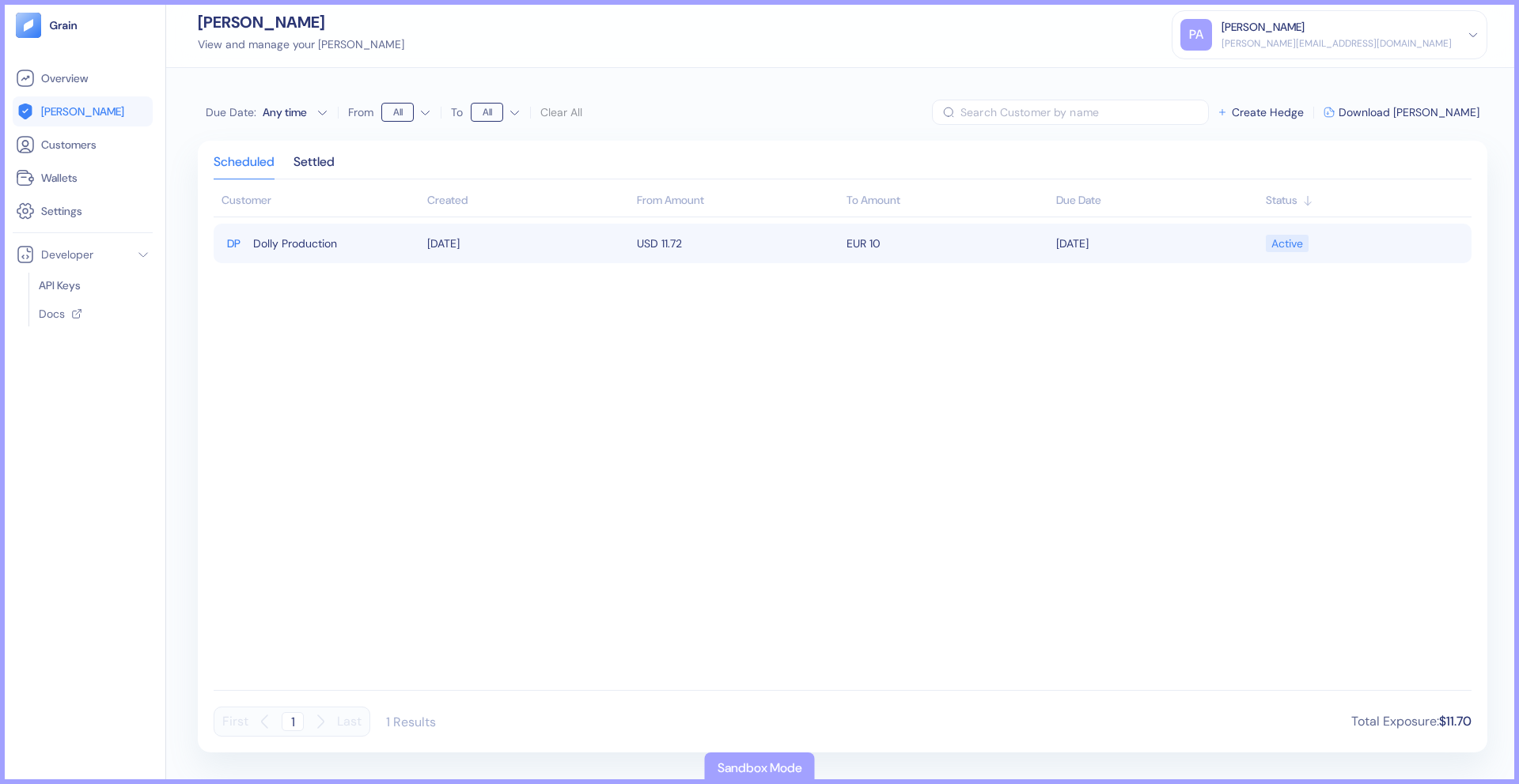
click at [348, 247] on div "DP Dolly Production" at bounding box center [320, 244] width 197 height 27
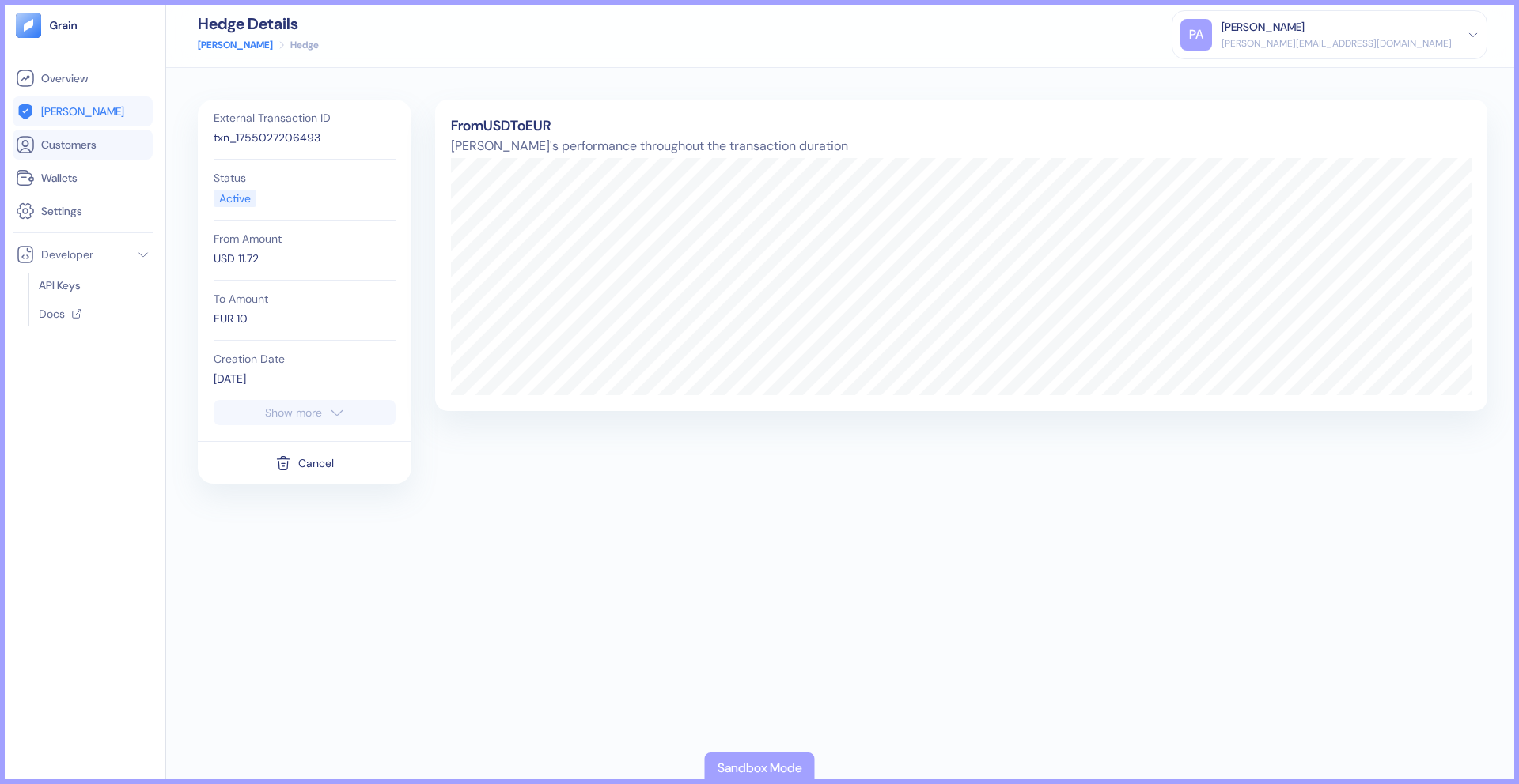
click at [98, 151] on link "Customers" at bounding box center [82, 144] width 134 height 19
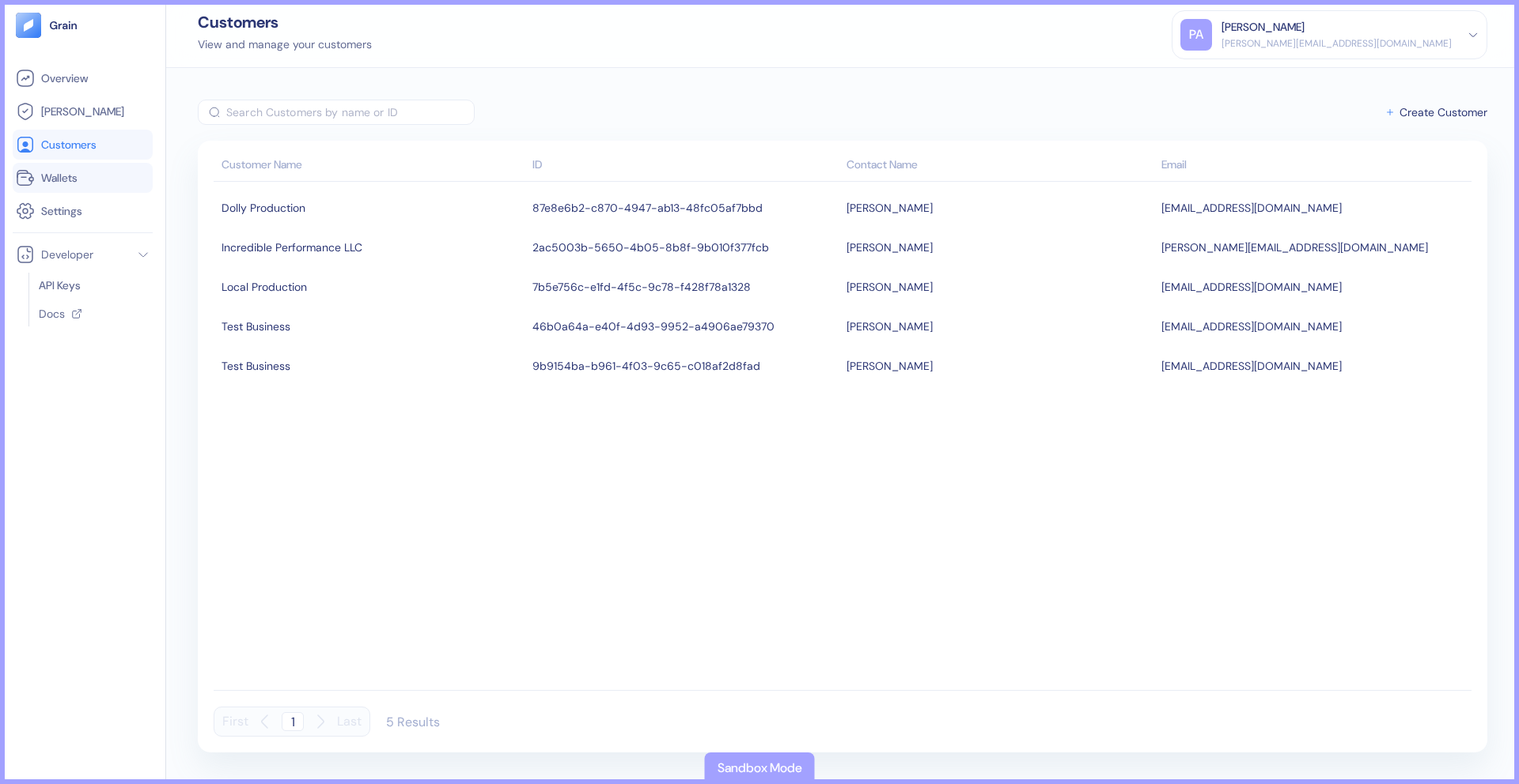
click at [102, 177] on link "Wallets" at bounding box center [82, 177] width 134 height 19
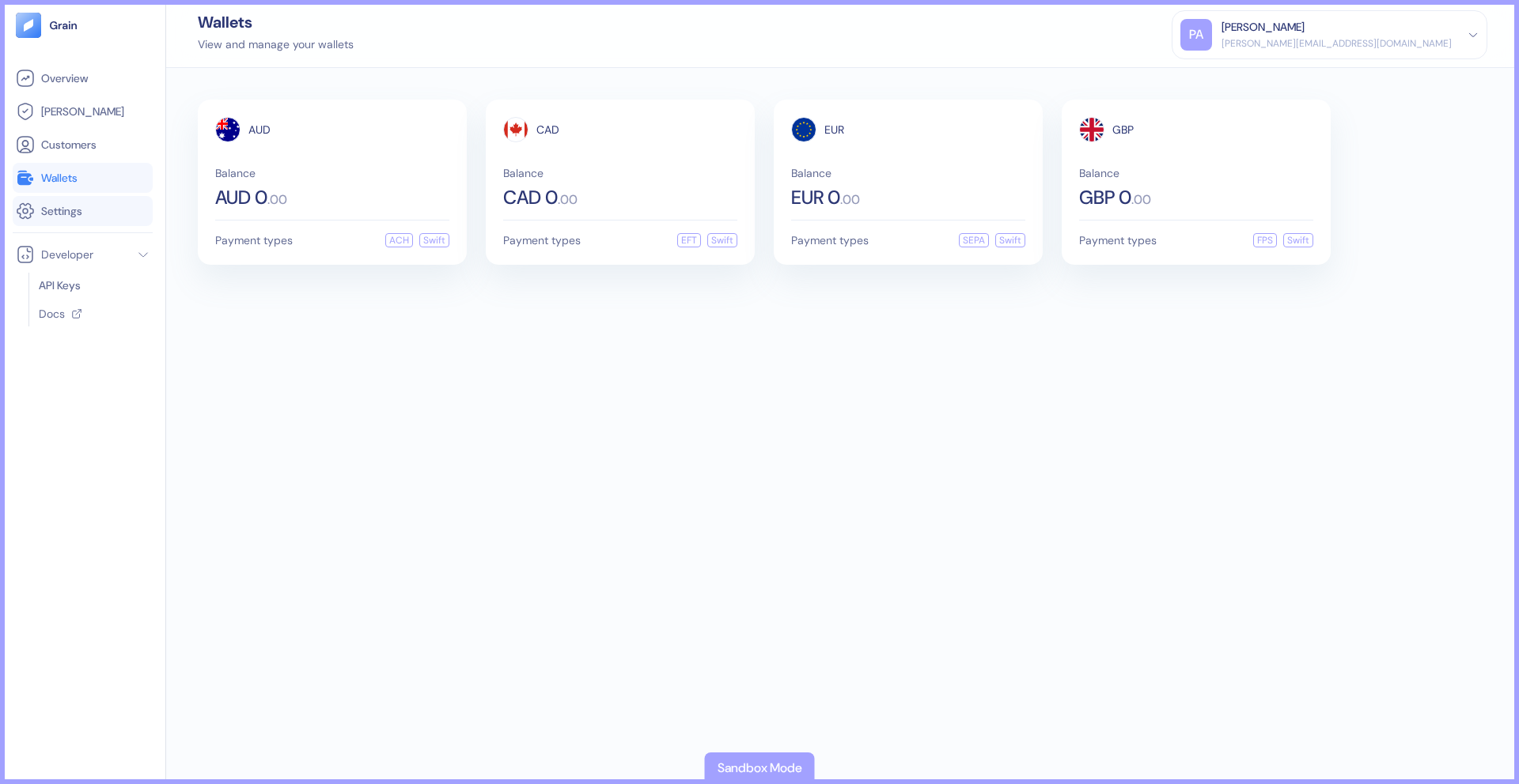
click at [96, 207] on link "Settings" at bounding box center [82, 211] width 134 height 19
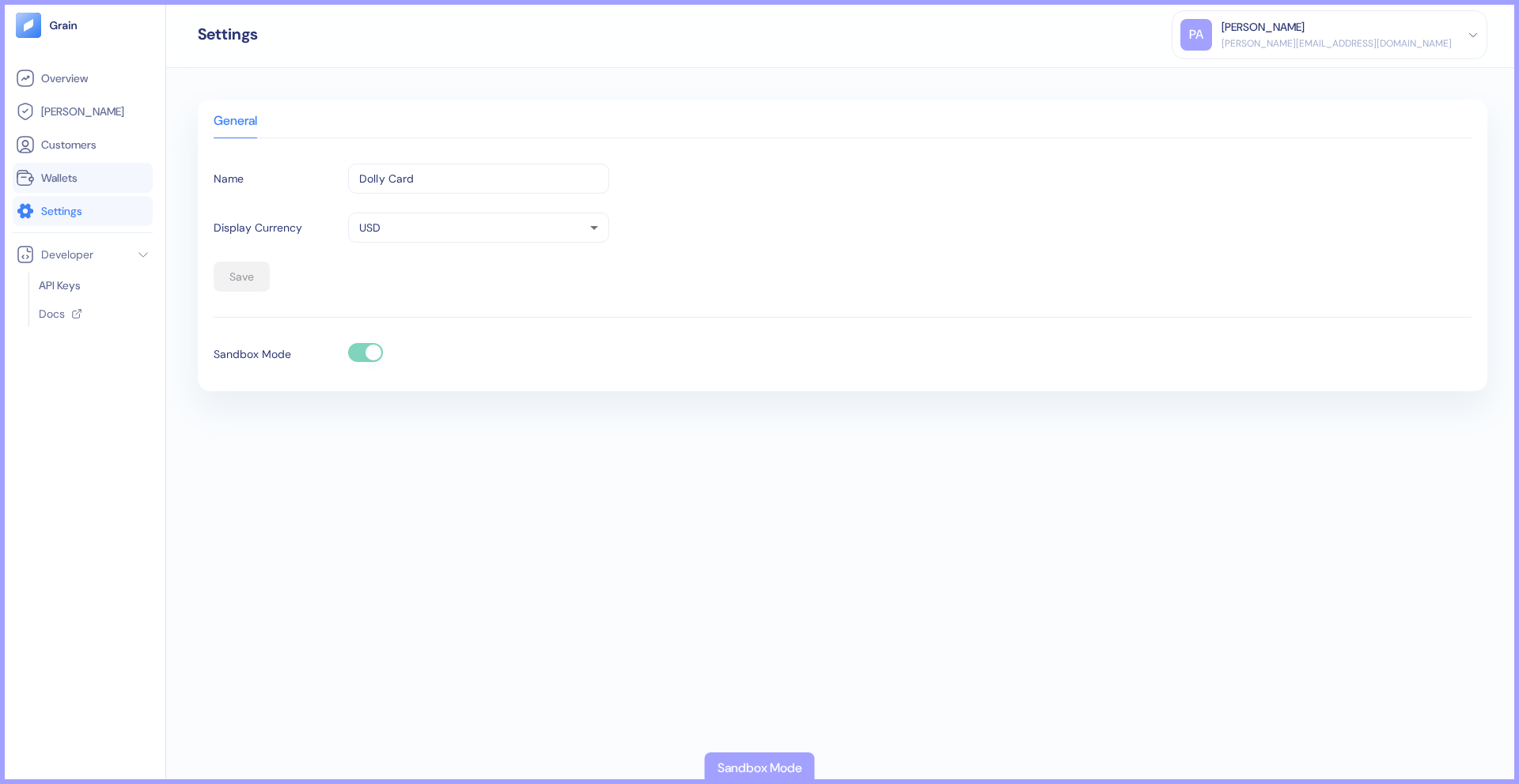
click at [96, 183] on link "Wallets" at bounding box center [82, 177] width 134 height 19
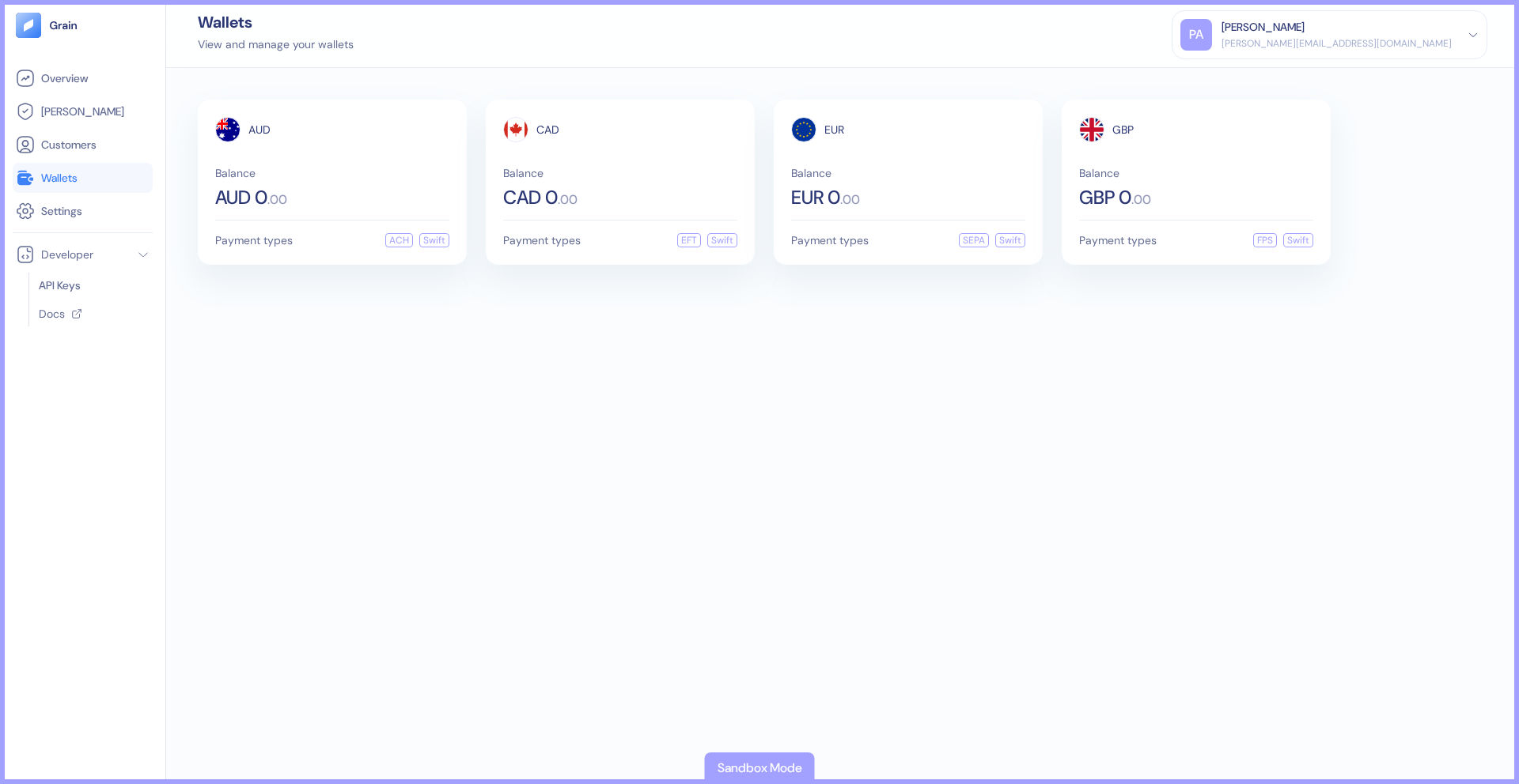
click at [106, 128] on ul "Overview [PERSON_NAME] Customers Wallets Settings" at bounding box center [82, 144] width 140 height 163
click at [106, 142] on link "Customers" at bounding box center [82, 144] width 134 height 19
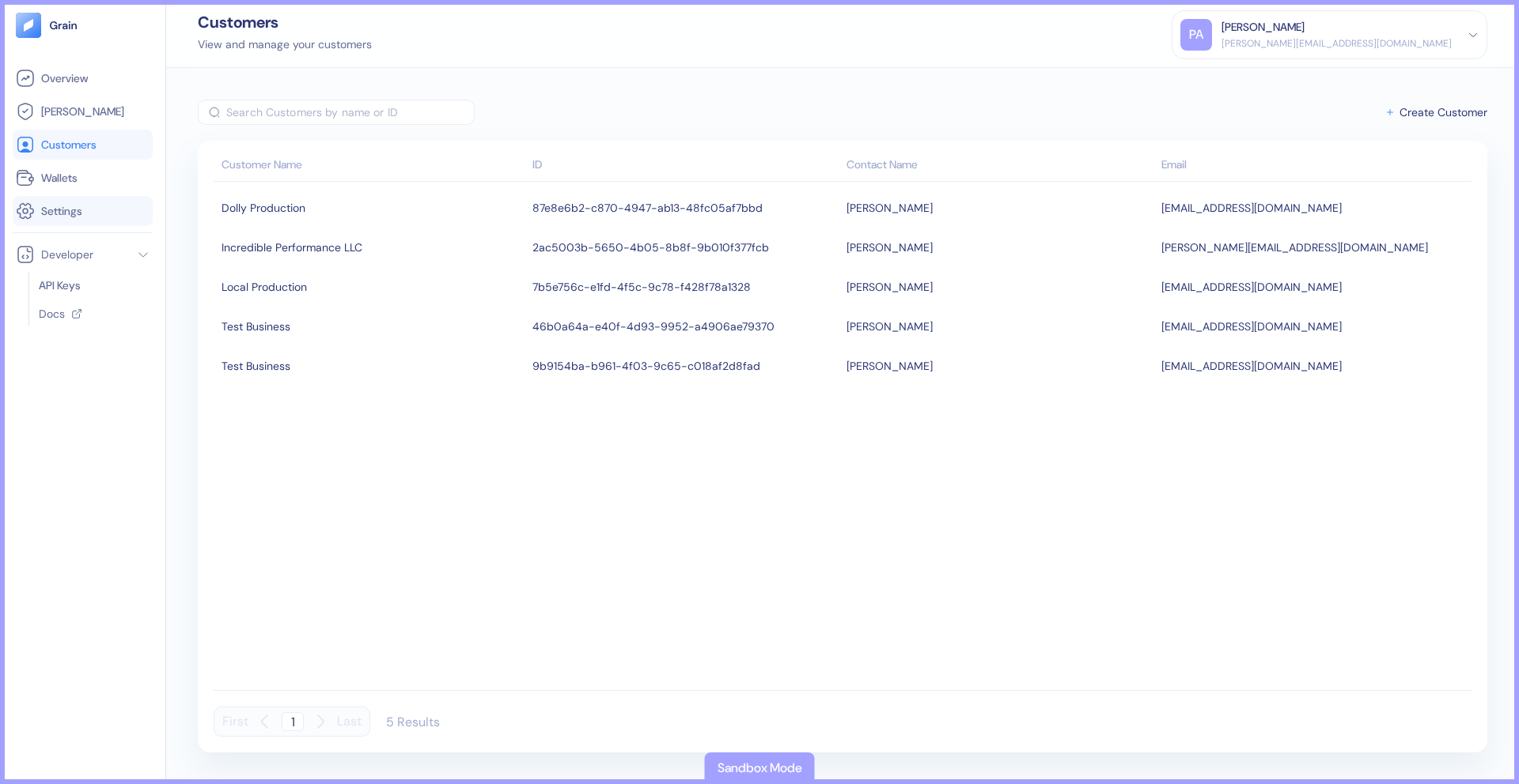
click at [85, 214] on link "Settings" at bounding box center [82, 211] width 134 height 19
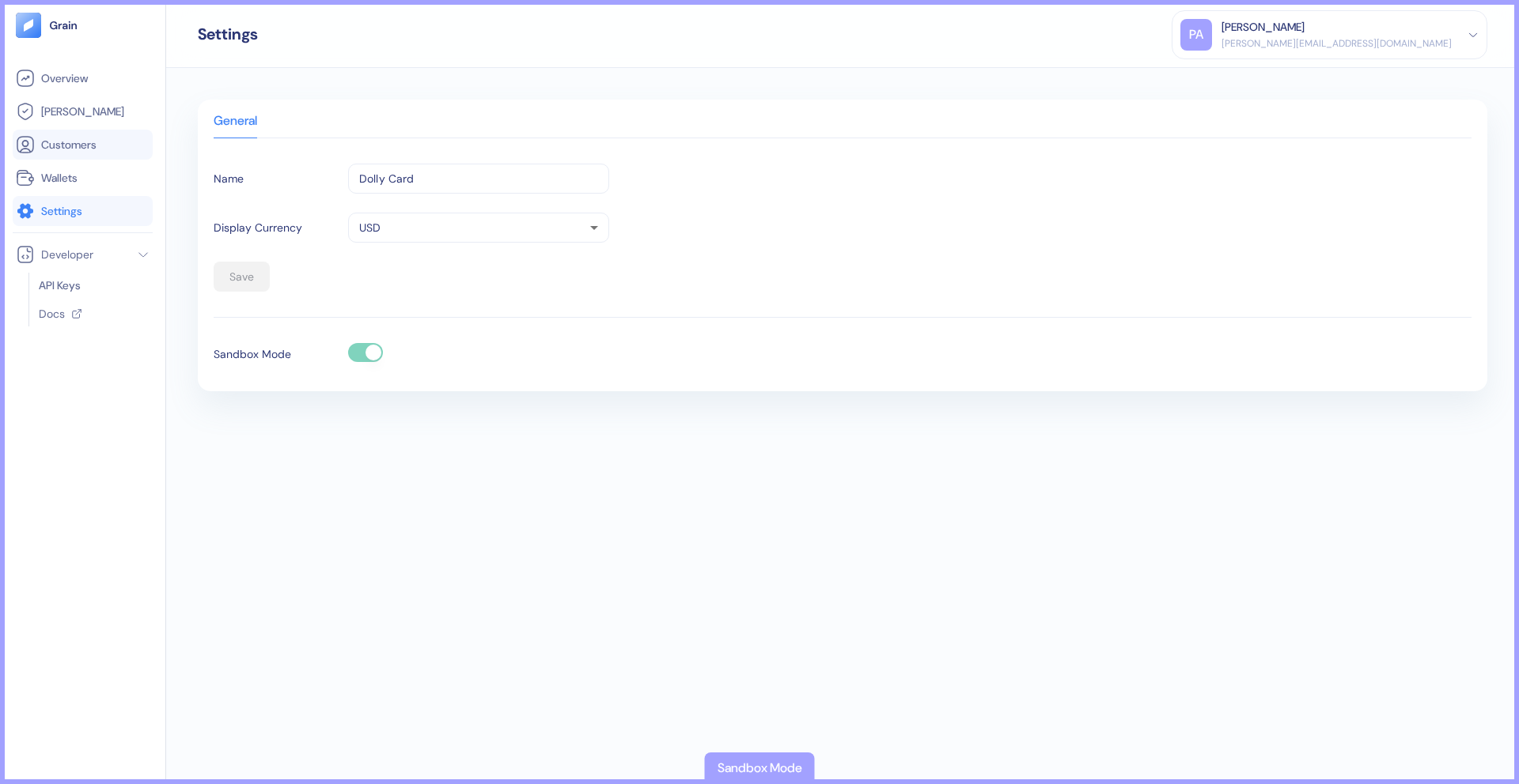
click at [41, 144] on span "Customers" at bounding box center [68, 144] width 56 height 16
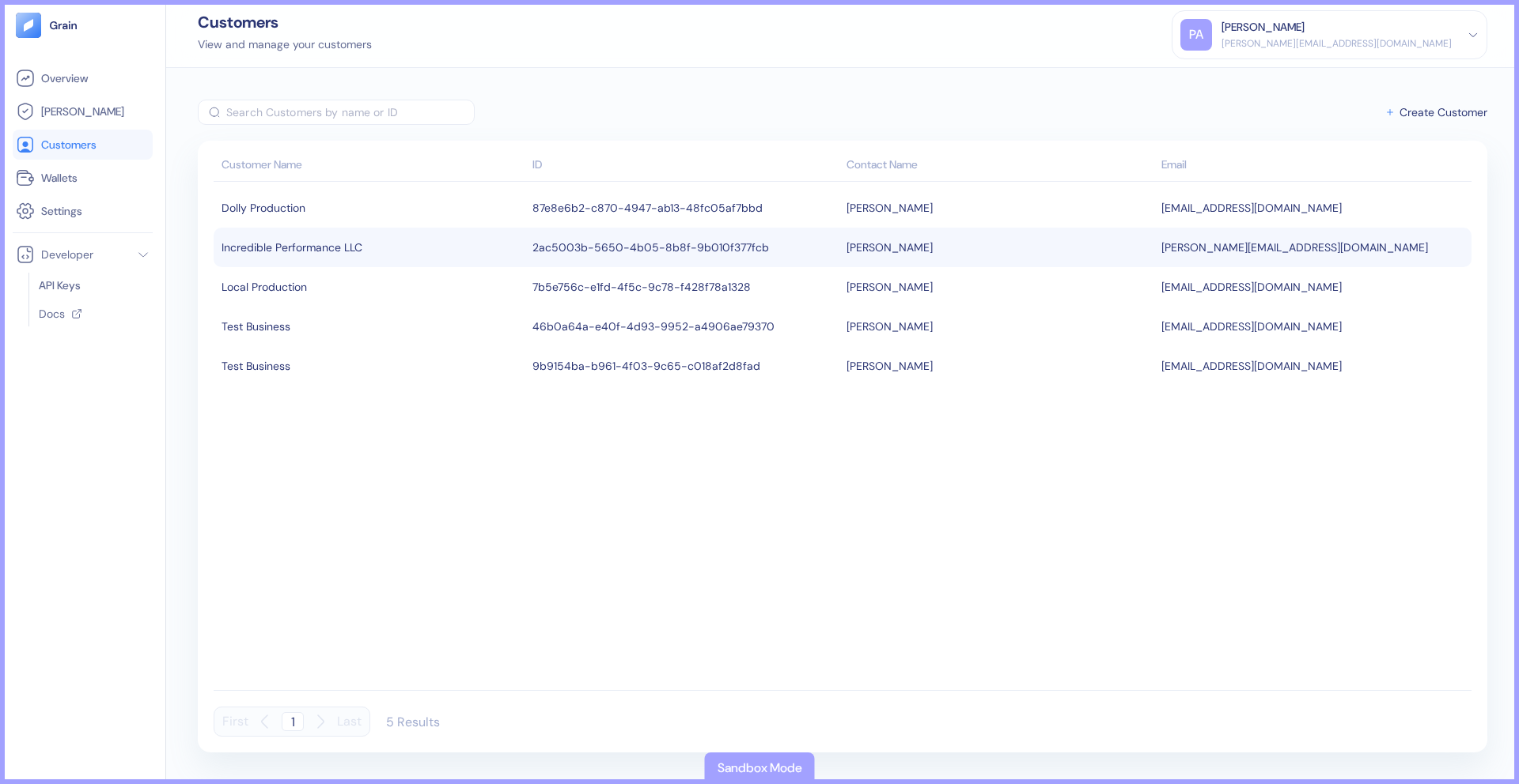
click at [608, 247] on td "2ac5003b-5650-4b05-8b8f-9b010f377fcb" at bounding box center [686, 247] width 315 height 39
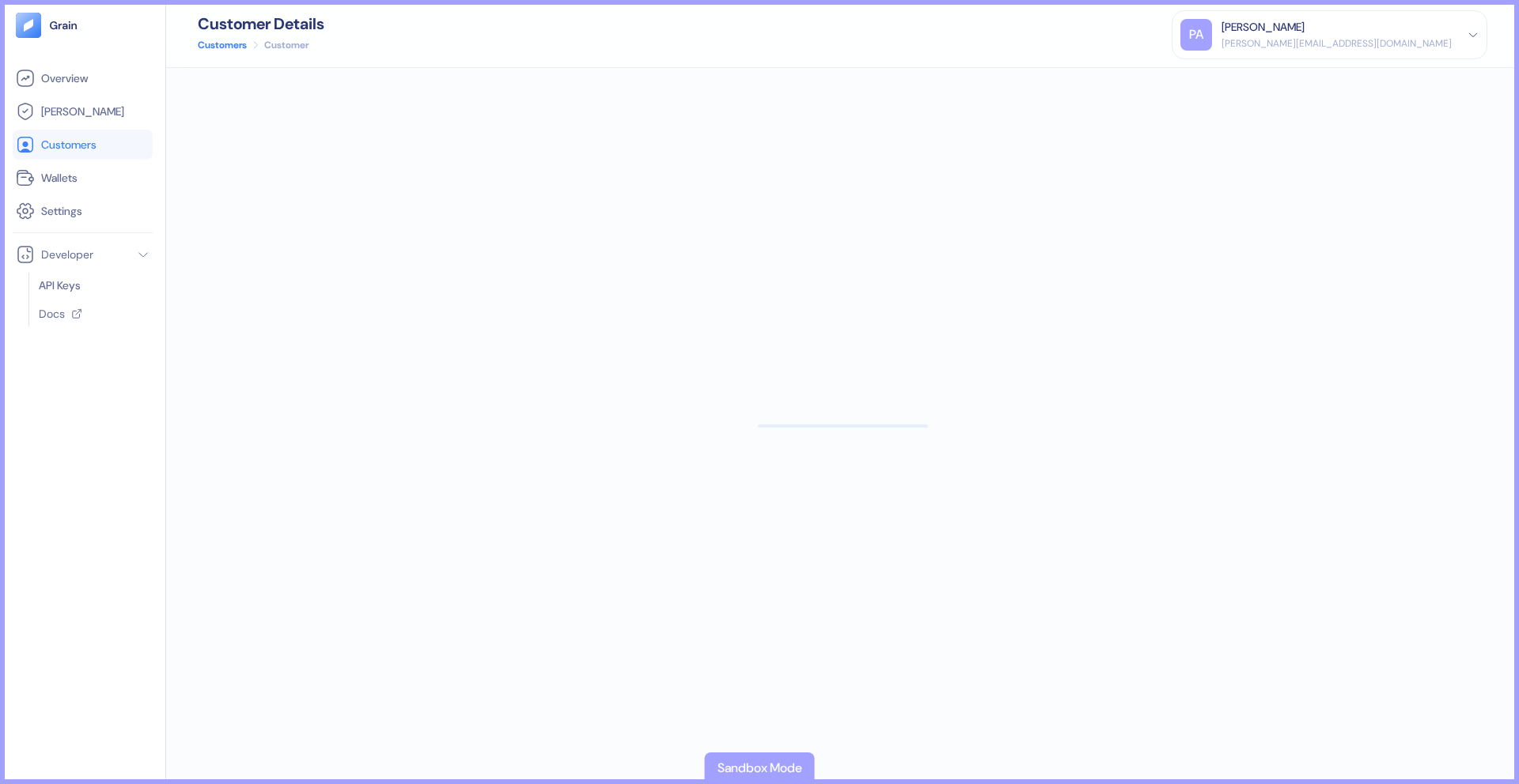
click at [608, 247] on div at bounding box center [842, 427] width 1353 height 717
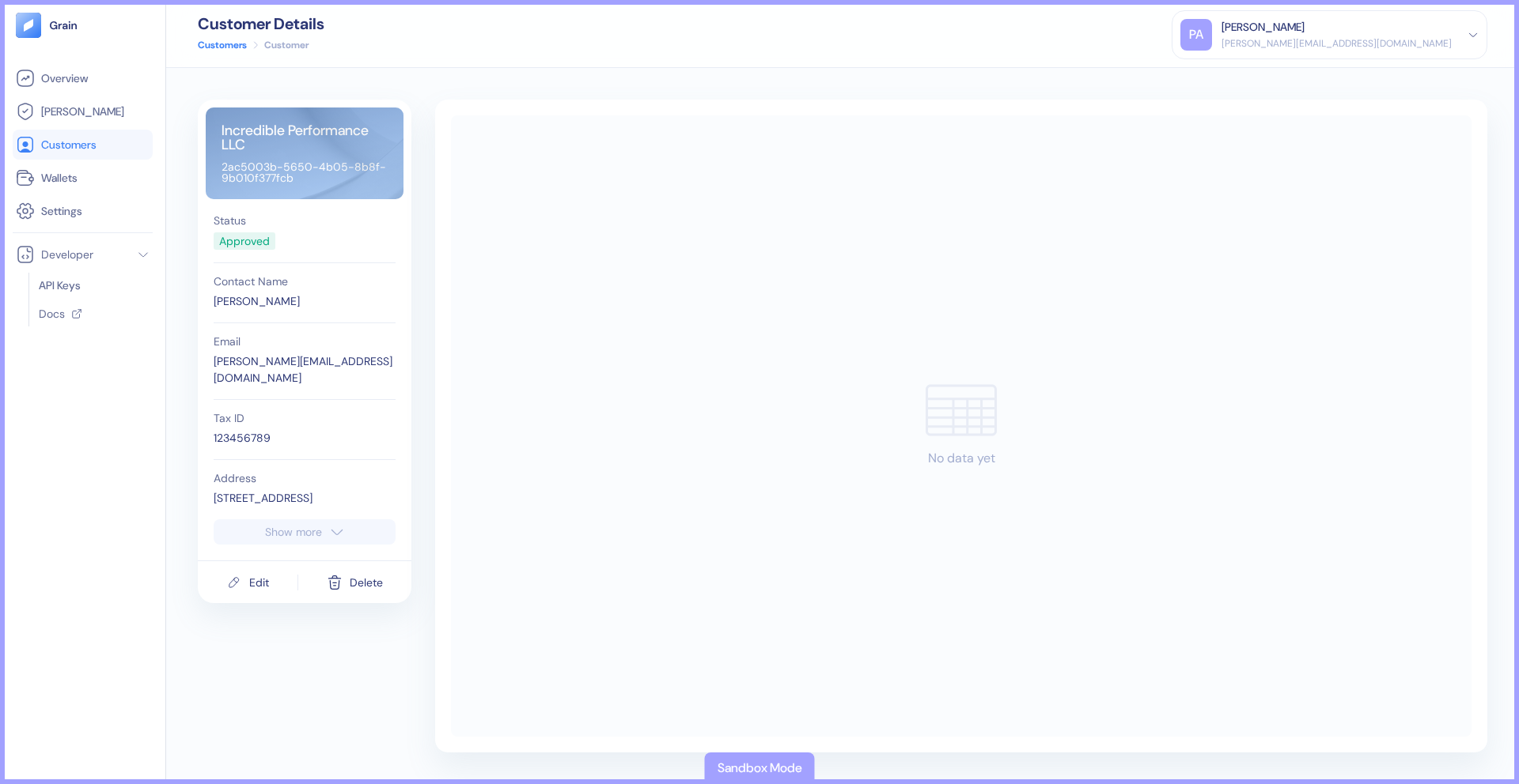
click at [281, 156] on div "Incredible Performance LLC 2ac5003b-5650-4b05-8b8f-9b010f377fcb" at bounding box center [305, 153] width 197 height 92
click at [227, 168] on div "Incredible Performance LLC 2ac5003b-5650-4b05-8b8f-9b010f377fcb" at bounding box center [305, 153] width 197 height 92
click at [221, 168] on div "Incredible Performance LLC 2ac5003b-5650-4b05-8b8f-9b010f377fcb" at bounding box center [305, 153] width 197 height 92
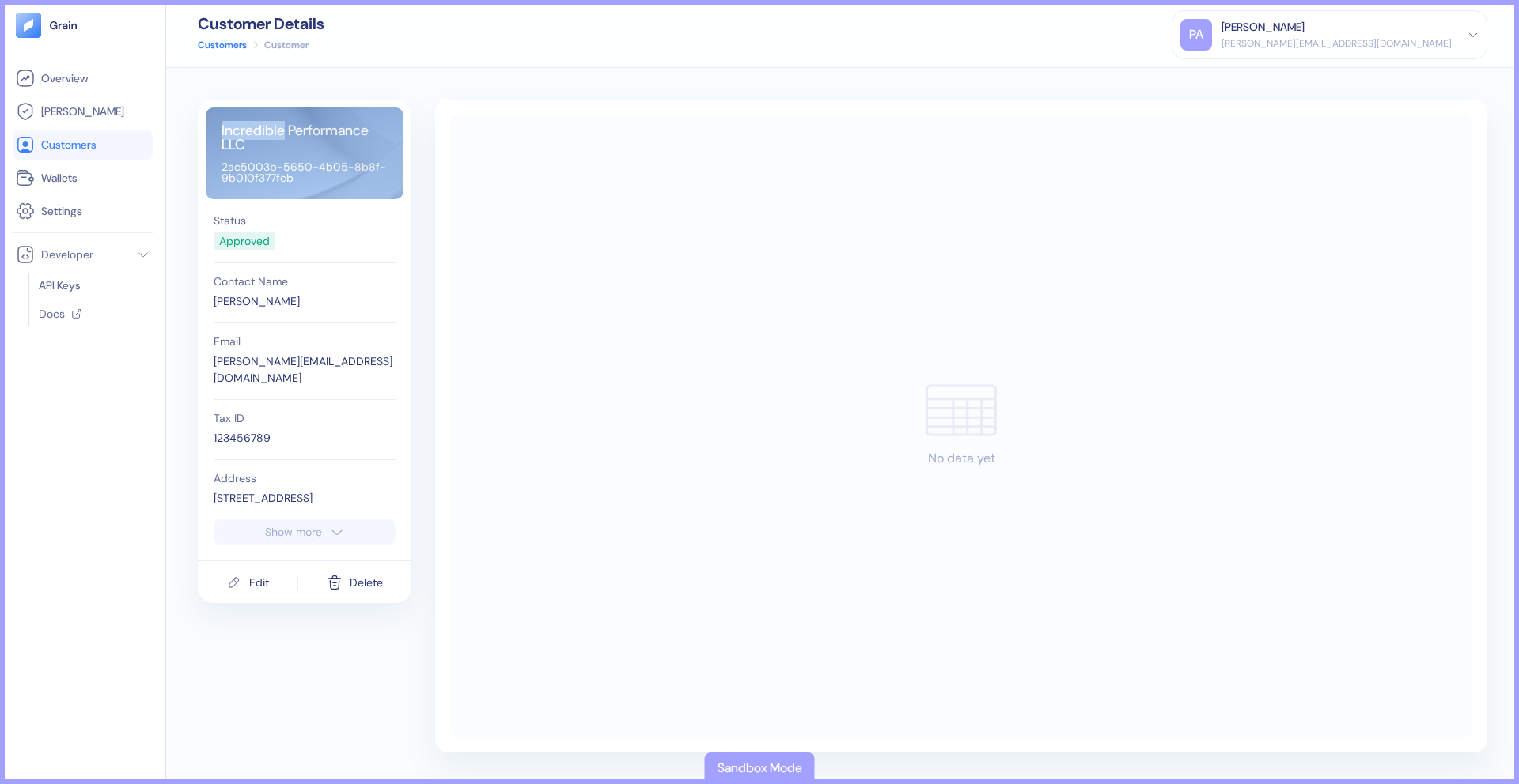
click at [290, 179] on div "Incredible Performance LLC 2ac5003b-5650-4b05-8b8f-9b010f377fcb" at bounding box center [305, 153] width 197 height 92
drag, startPoint x: 294, startPoint y: 179, endPoint x: 226, endPoint y: 168, distance: 68.9
click at [226, 168] on div "Incredible Performance LLC 2ac5003b-5650-4b05-8b8f-9b010f377fcb" at bounding box center [305, 153] width 197 height 92
click at [225, 168] on div "Incredible Performance LLC 2ac5003b-5650-4b05-8b8f-9b010f377fcb" at bounding box center [305, 153] width 197 height 92
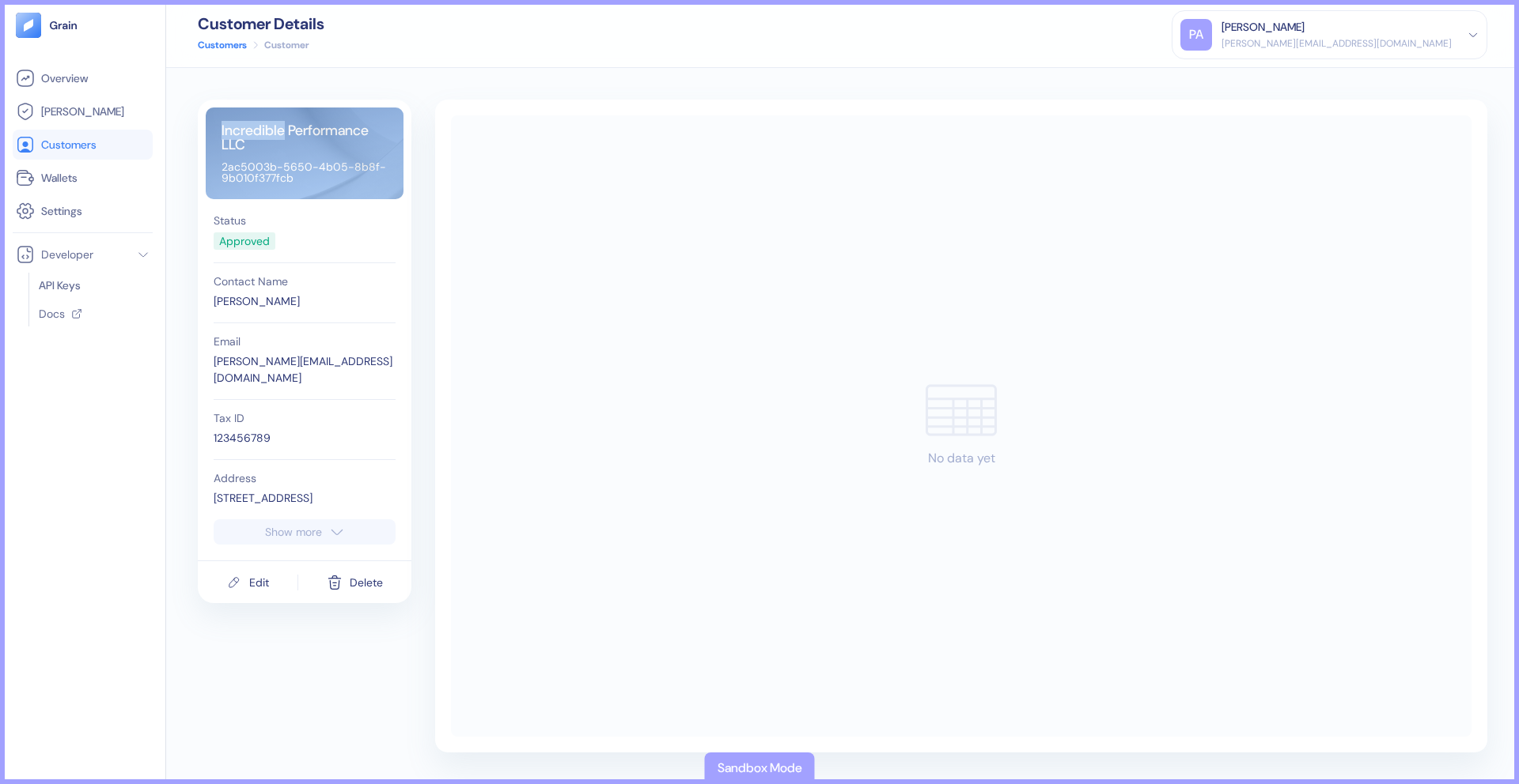
click at [225, 168] on div "Incredible Performance LLC 2ac5003b-5650-4b05-8b8f-9b010f377fcb" at bounding box center [305, 153] width 197 height 92
click at [227, 167] on div "Incredible Performance LLC 2ac5003b-5650-4b05-8b8f-9b010f377fcb" at bounding box center [305, 153] width 197 height 92
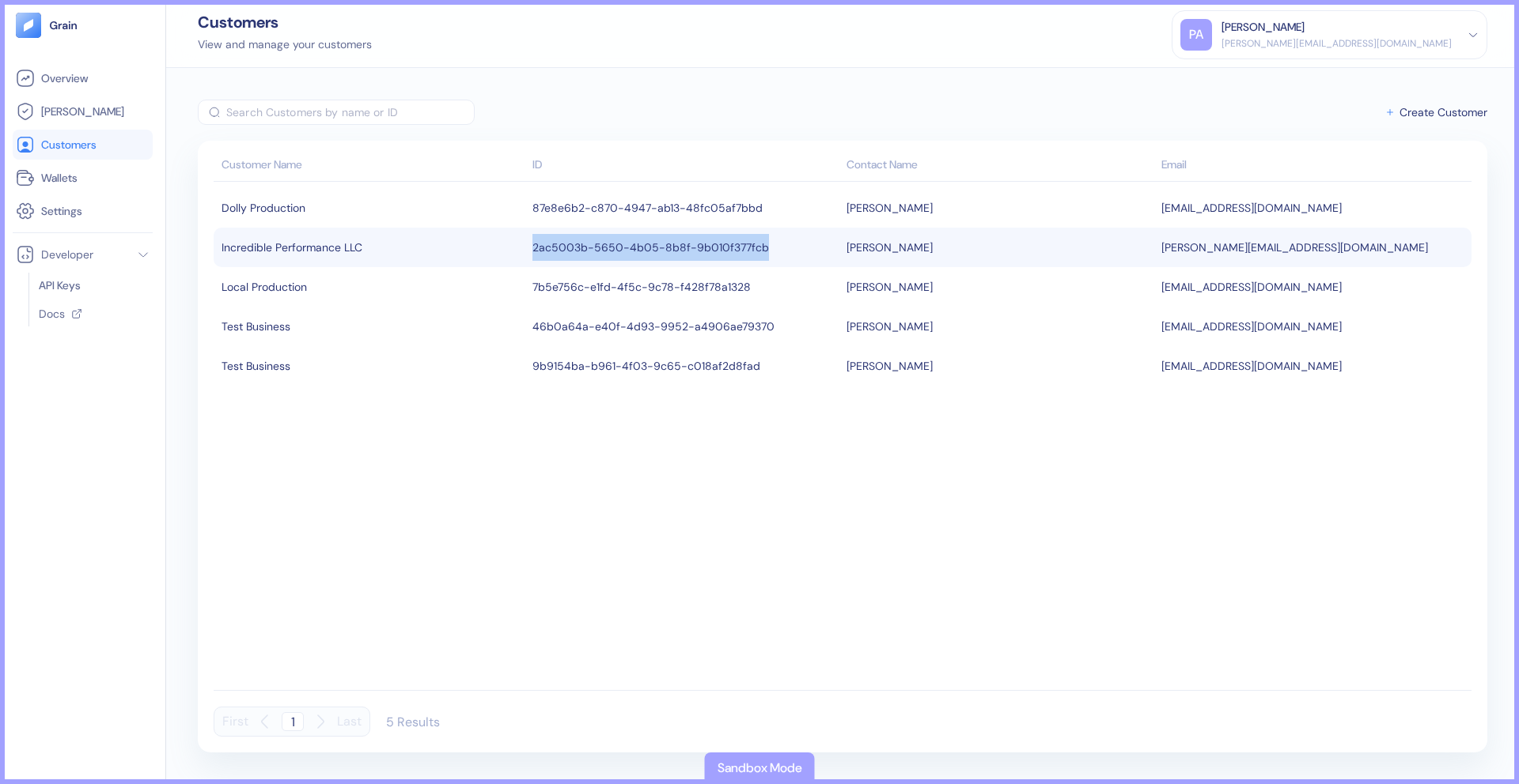
drag, startPoint x: 523, startPoint y: 249, endPoint x: 790, endPoint y: 247, distance: 267.0
click at [790, 247] on tr "Incredible Performance LLC 2ac5003b-5650-4b05-8b8f-9b010f377fcb Parker Andrews …" at bounding box center [843, 247] width 1258 height 39
copy tr "2ac5003b-5650-4b05-8b8f-9b010f377fcb"
drag, startPoint x: 762, startPoint y: 250, endPoint x: 527, endPoint y: 250, distance: 235.0
click at [527, 250] on tr "Incredible Performance LLC 2ac5003b-5650-4b05-8b8f-9b010f377fcb Parker Andrews …" at bounding box center [843, 247] width 1258 height 39
